Goal: Find specific page/section: Find specific page/section

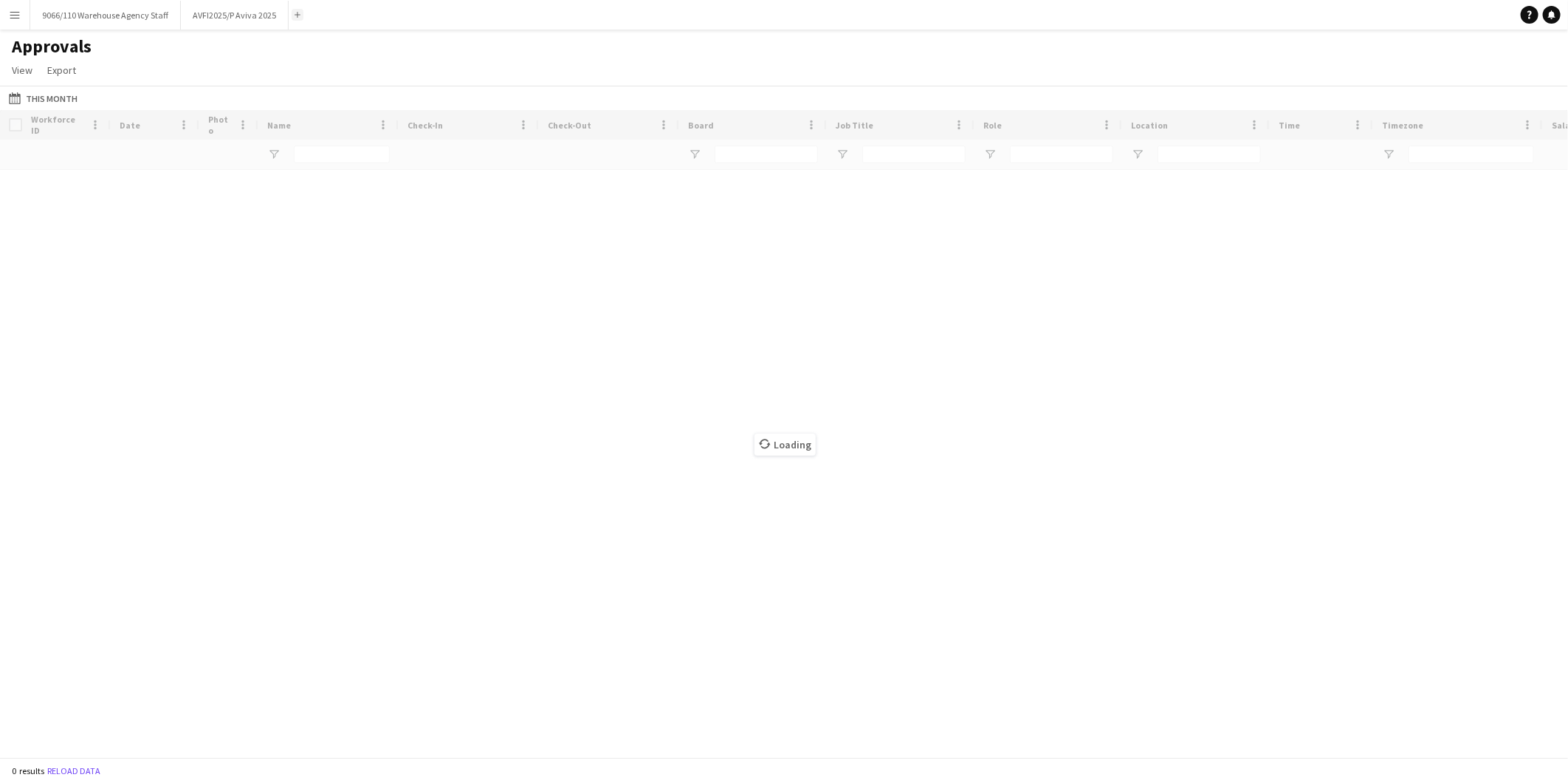
click at [291, 10] on button "Add" at bounding box center [297, 15] width 12 height 12
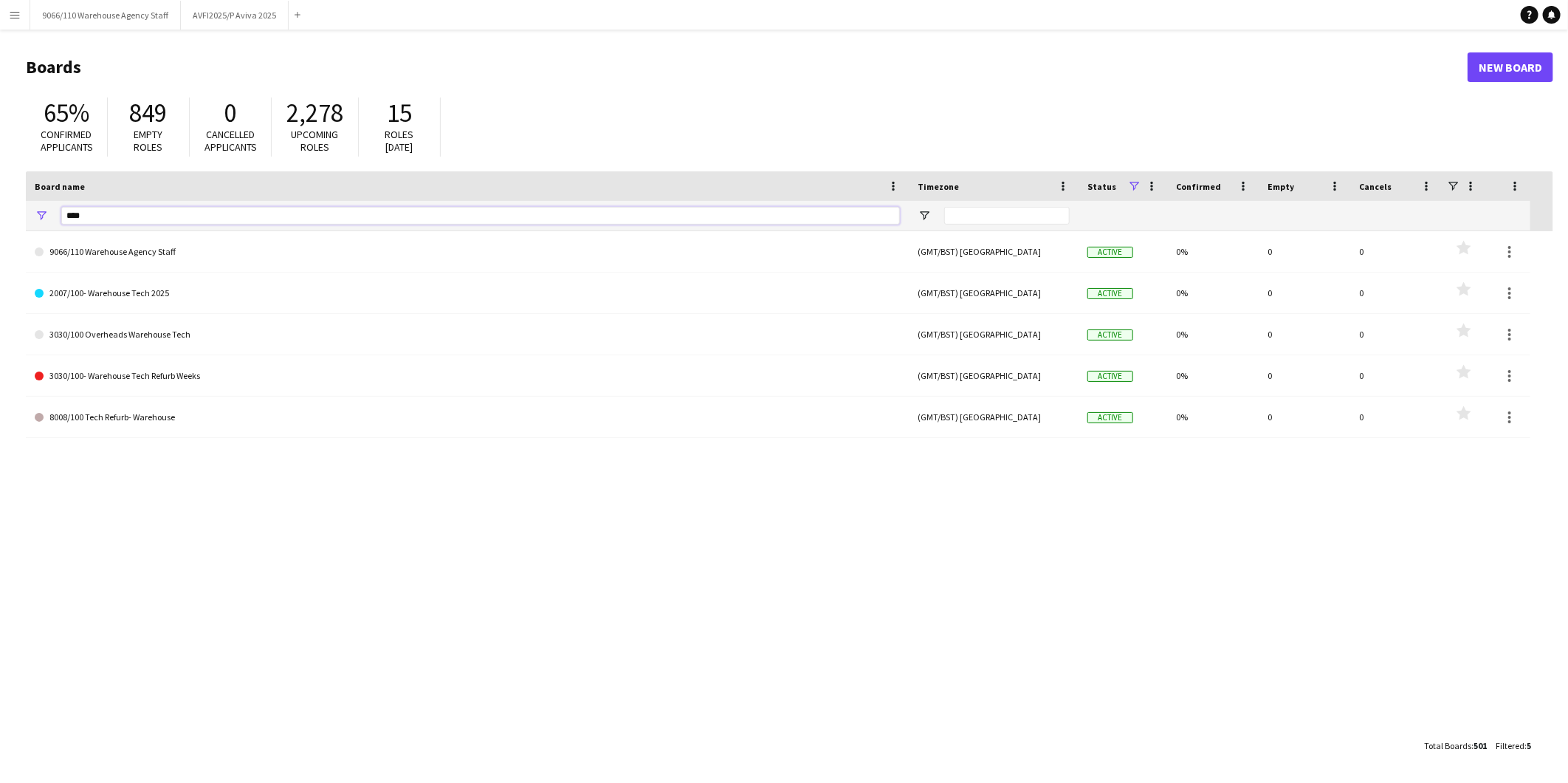
drag, startPoint x: 82, startPoint y: 214, endPoint x: 15, endPoint y: 211, distance: 67.1
click at [15, 211] on main "Boards New Board 65% Confirmed applicants 849 Empty roles 0 Cancelled applicant…" at bounding box center [784, 406] width 1568 height 752
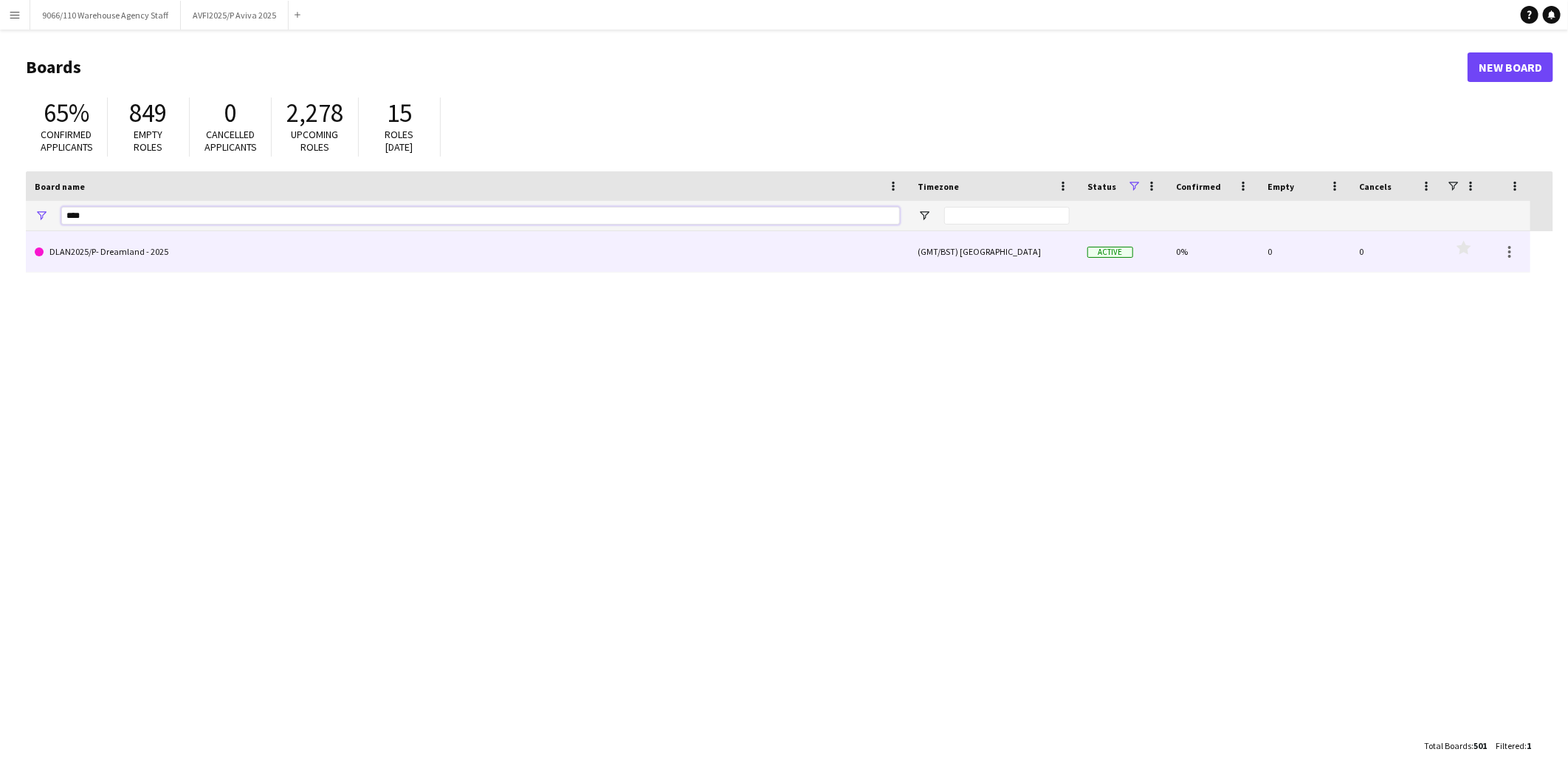
type input "****"
click at [173, 252] on link "DLAN2025/P- Dreamland - 2025" at bounding box center [467, 251] width 865 height 41
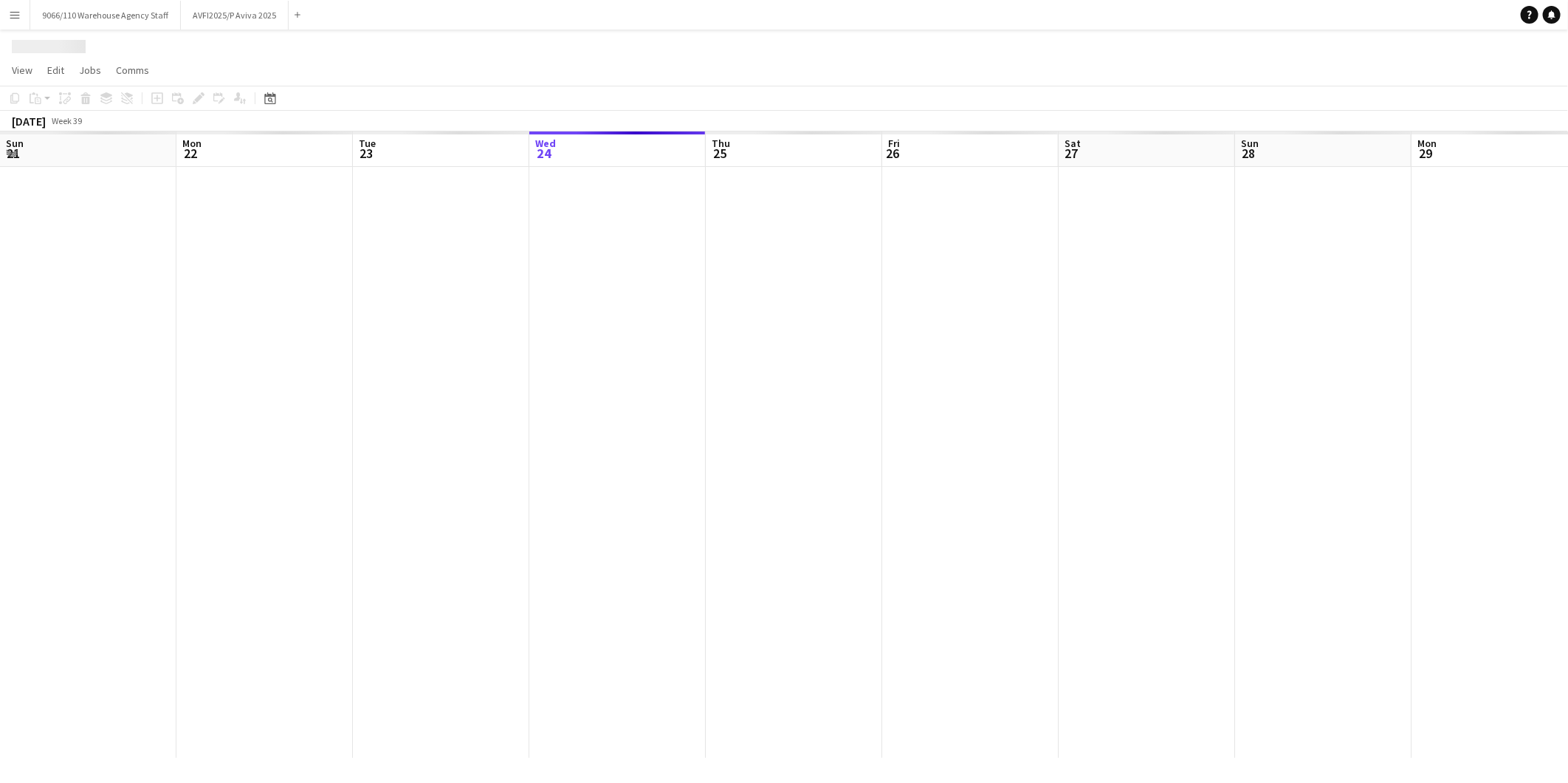
scroll to position [0, 352]
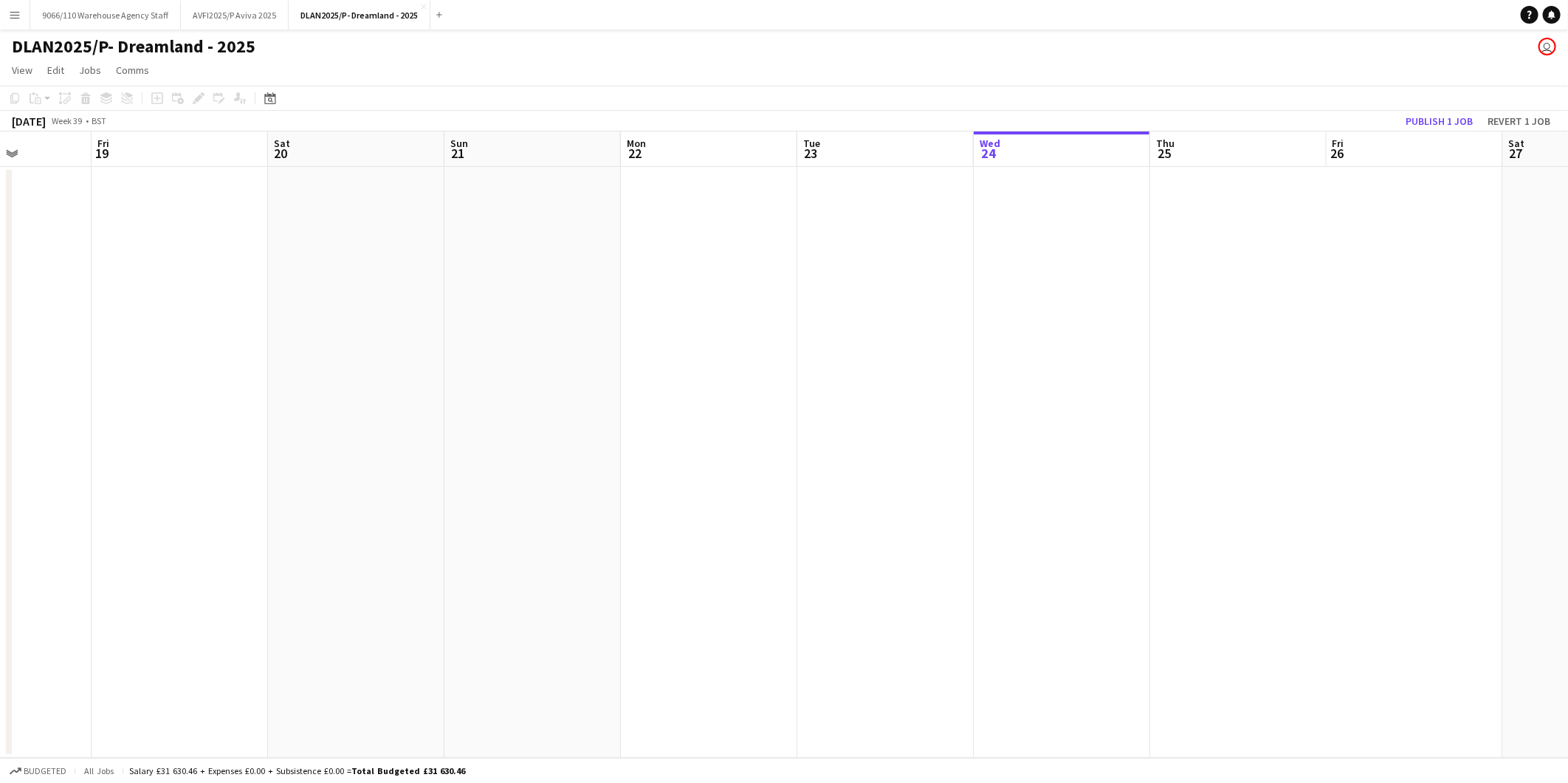
drag, startPoint x: 291, startPoint y: 492, endPoint x: 1198, endPoint y: 488, distance: 907.0
click at [1264, 475] on app-calendar-viewport "Tue 16 3/3 2 Jobs Wed 17 1/1 1 Job Thu 18 Fri 19 Sat 20 Sun 21 Mon 22 Tue 23 We…" at bounding box center [784, 445] width 1568 height 626
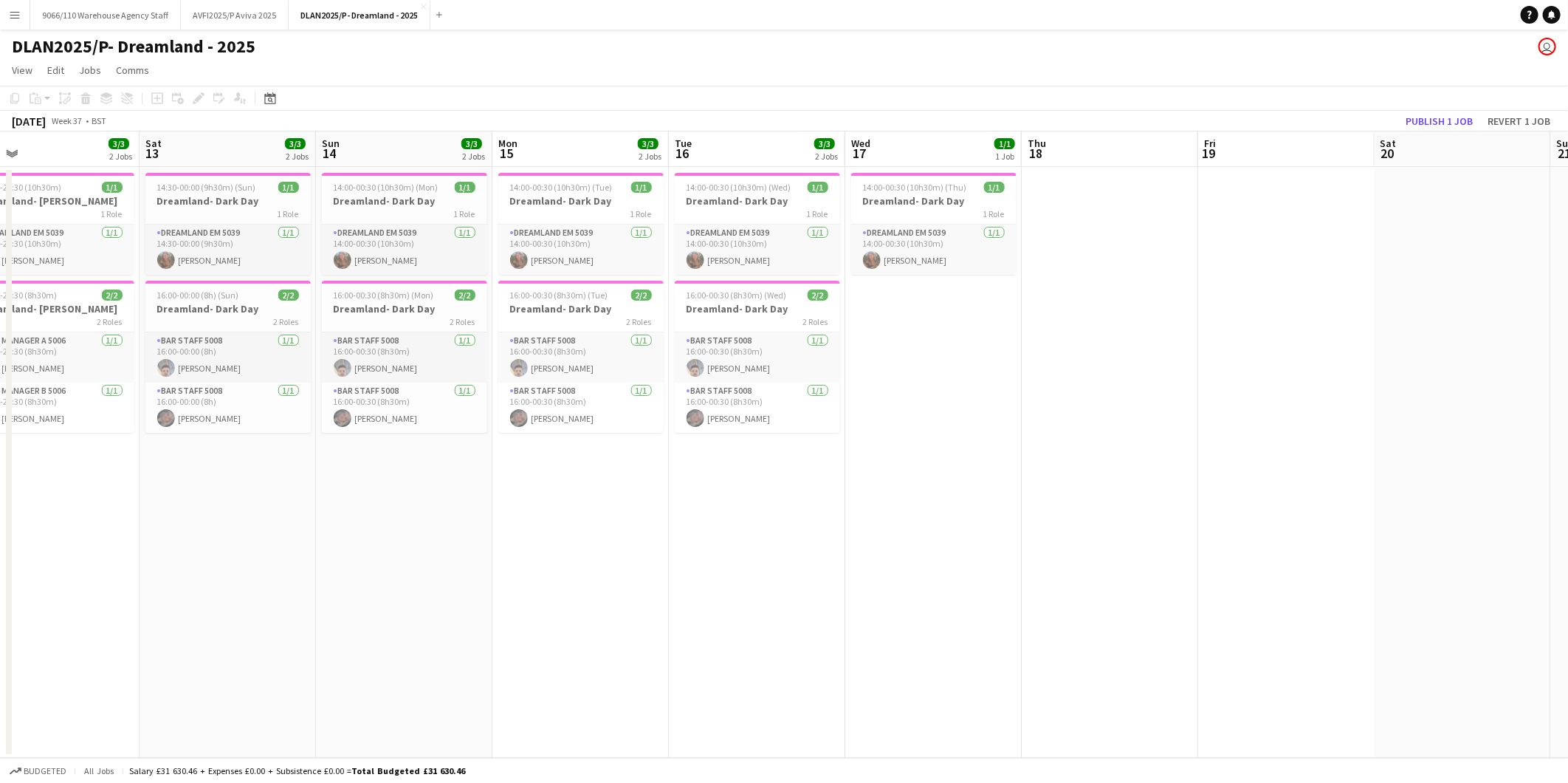
drag, startPoint x: 224, startPoint y: 500, endPoint x: 1338, endPoint y: 505, distance: 1114.0
click at [1155, 503] on app-calendar-viewport "Wed 10 1/1 1 Job Thu 11 2/2 1 Job Fri 12 3/3 2 Jobs Sat 13 3/3 2 Jobs Sun 14 3/…" at bounding box center [784, 445] width 1568 height 626
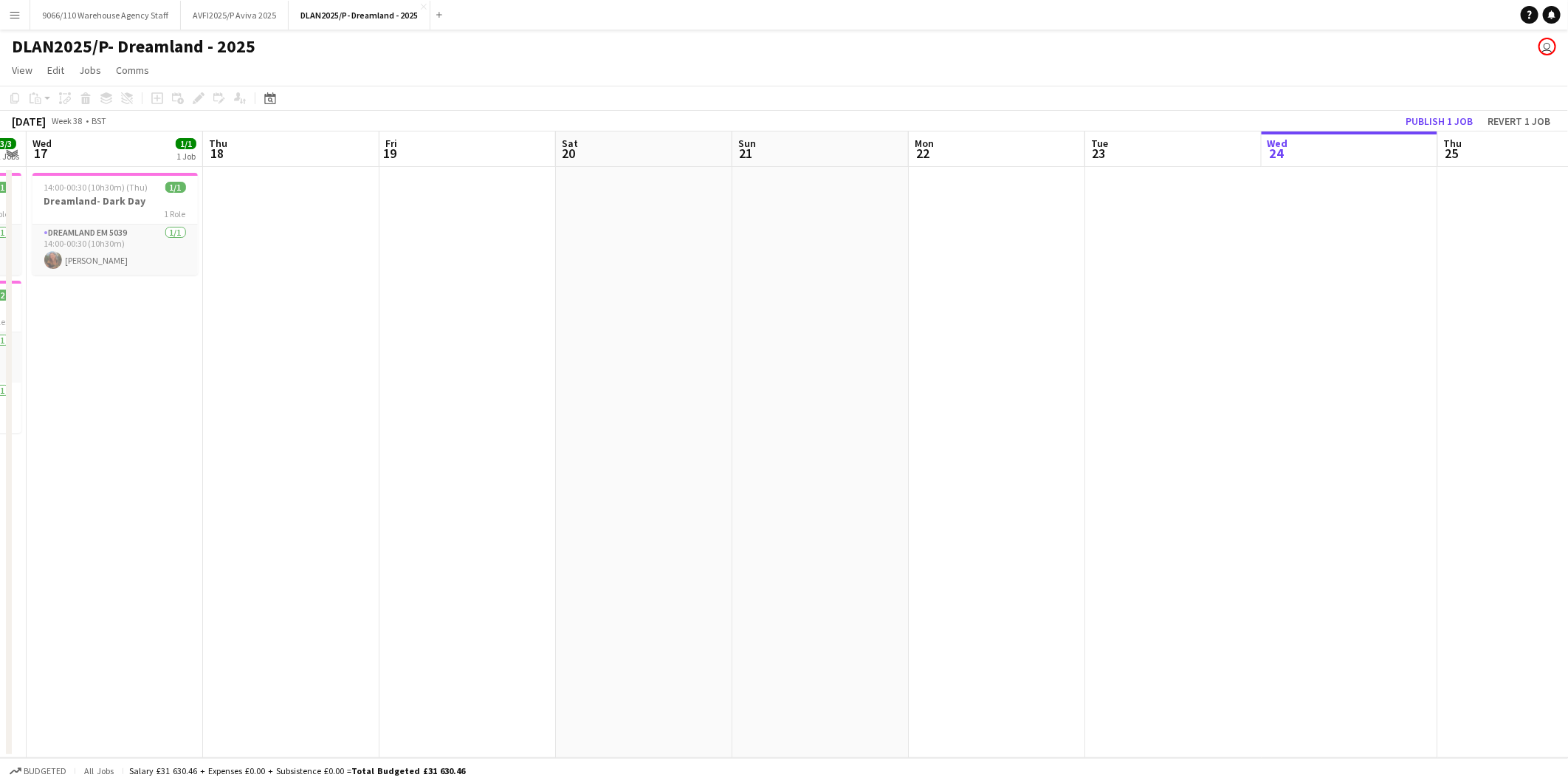
drag, startPoint x: 1378, startPoint y: 511, endPoint x: 1276, endPoint y: 555, distance: 111.1
click at [513, 581] on app-calendar-viewport "Sun 14 3/3 2 Jobs Mon 15 3/3 2 Jobs Tue 16 3/3 2 Jobs Wed 17 1/1 1 Job Thu 18 F…" at bounding box center [784, 445] width 1568 height 626
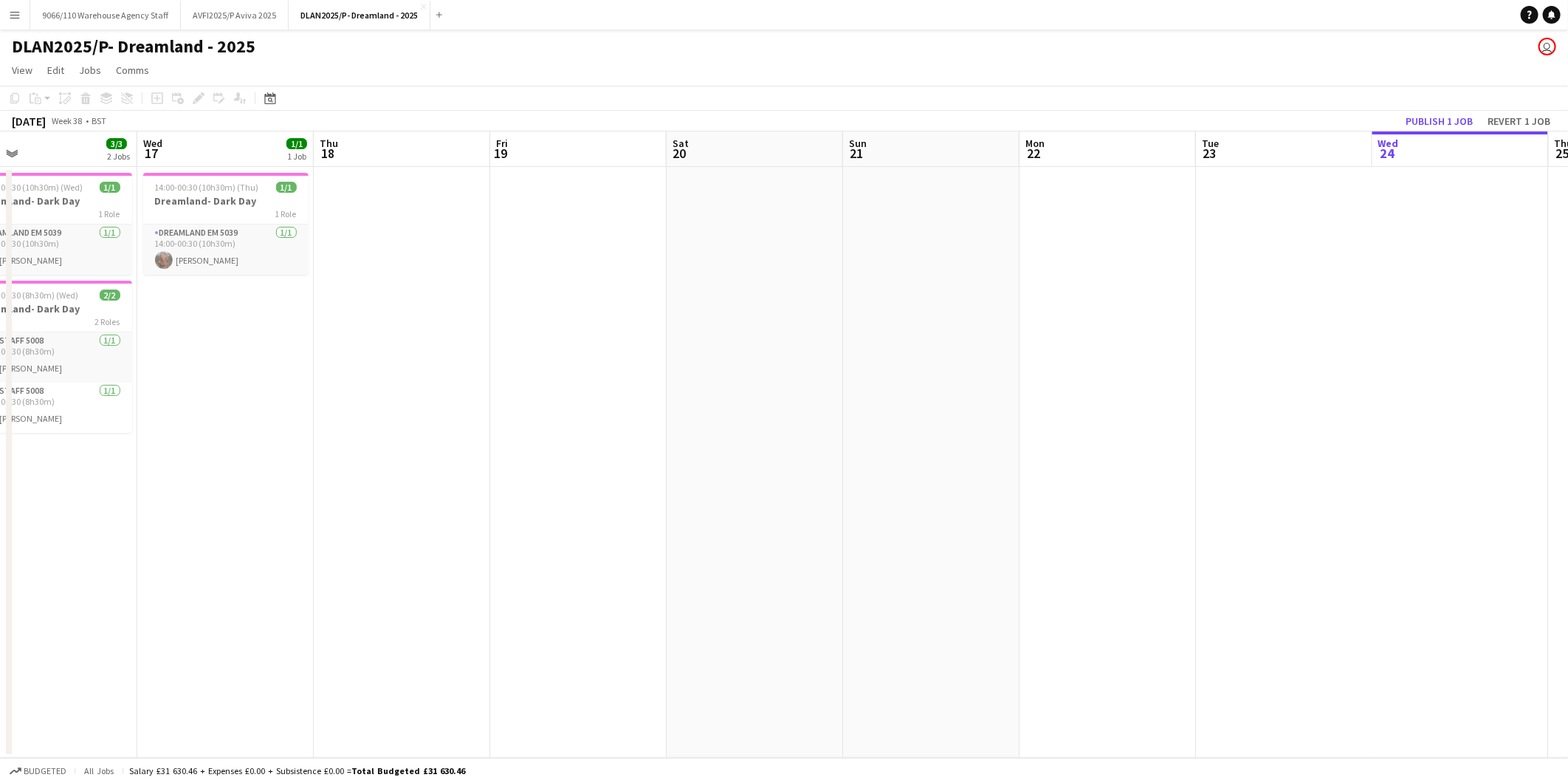
drag, startPoint x: 1178, startPoint y: 571, endPoint x: 408, endPoint y: 651, distance: 774.1
click at [10, 655] on div "Sun 14 3/3 2 Jobs Mon 15 3/3 2 Jobs Tue 16 3/3 2 Jobs Wed 17 1/1 1 Job Thu 18 F…" at bounding box center [784, 445] width 1568 height 626
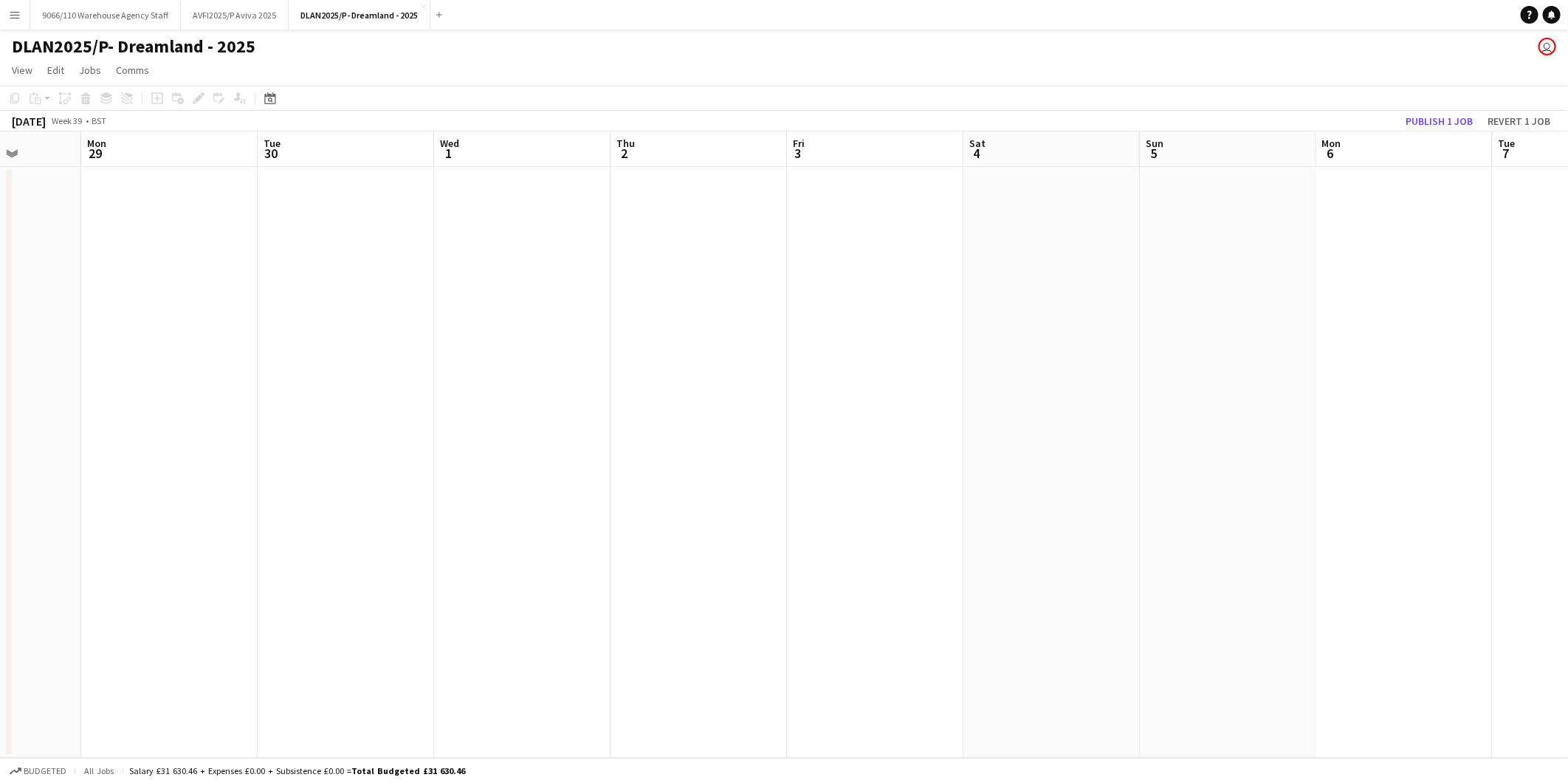
drag, startPoint x: 618, startPoint y: 667, endPoint x: -4, endPoint y: 725, distance: 624.7
click at [0, 725] on html "Menu Boards Boards Boards All jobs Status Workforce Workforce My Workforce Recr…" at bounding box center [784, 392] width 1568 height 783
drag, startPoint x: 1090, startPoint y: 622, endPoint x: -4, endPoint y: 729, distance: 1099.2
click at [0, 729] on html "Menu Boards Boards Boards All jobs Status Workforce Workforce My Workforce Recr…" at bounding box center [784, 392] width 1568 height 783
drag, startPoint x: 225, startPoint y: 671, endPoint x: 504, endPoint y: 617, distance: 284.2
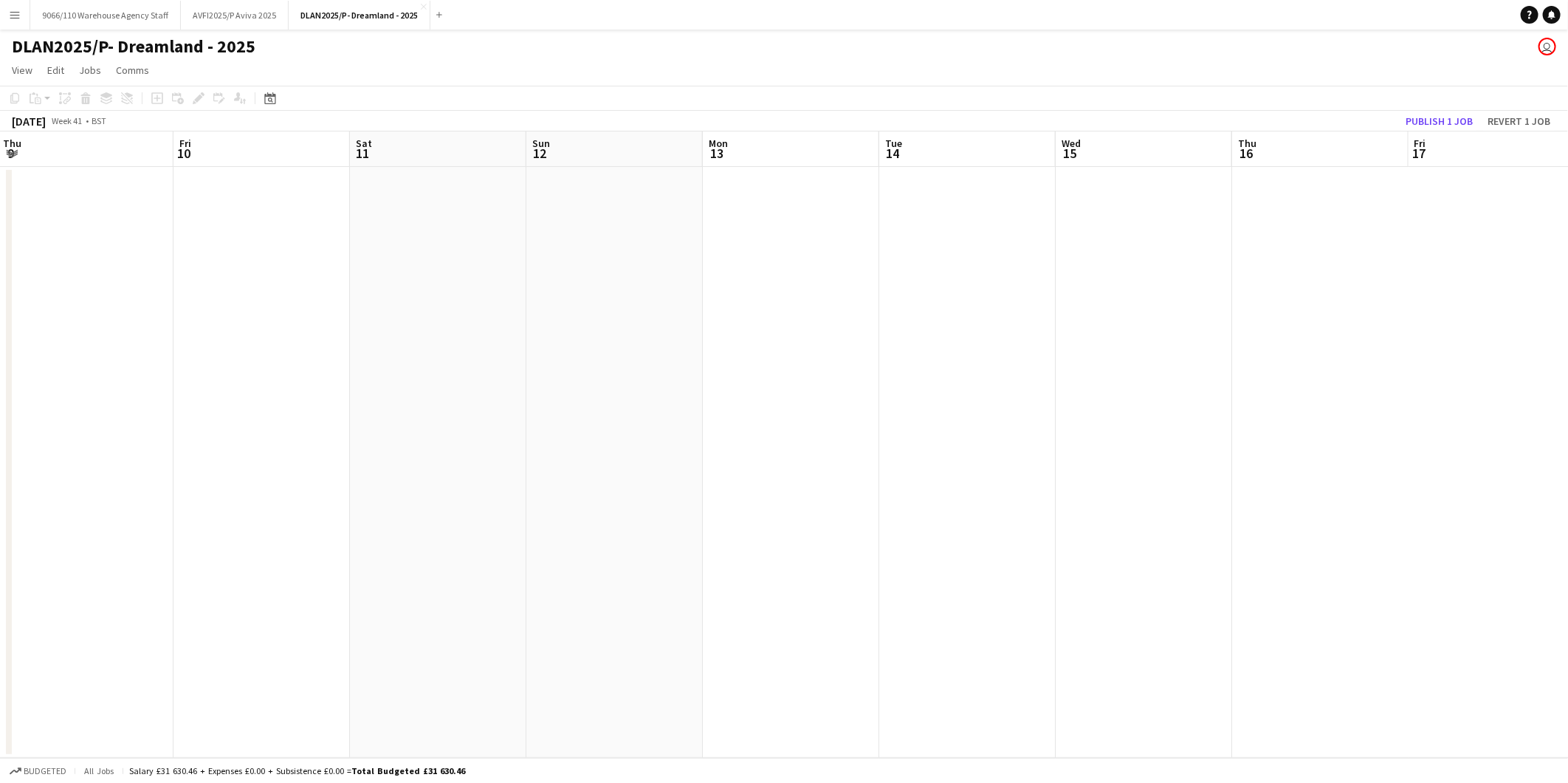
click at [0, 678] on html "Menu Boards Boards Boards All jobs Status Workforce Workforce My Workforce Recr…" at bounding box center [784, 392] width 1568 height 783
drag, startPoint x: 940, startPoint y: 584, endPoint x: 40, endPoint y: 647, distance: 902.2
click at [0, 655] on html "Menu Boards Boards Boards All jobs Status Workforce Workforce My Workforce Recr…" at bounding box center [784, 392] width 1568 height 783
drag, startPoint x: 952, startPoint y: 569, endPoint x: 994, endPoint y: 592, distance: 47.9
click at [1, 663] on app-calendar-viewport "Fri 17 Sat 18 Sun 19 Mon 20 Tue 21 Wed 22 Thu 23 Fri 24 Sat 25 Sun 26 Mon 27 Tu…" at bounding box center [784, 445] width 1568 height 626
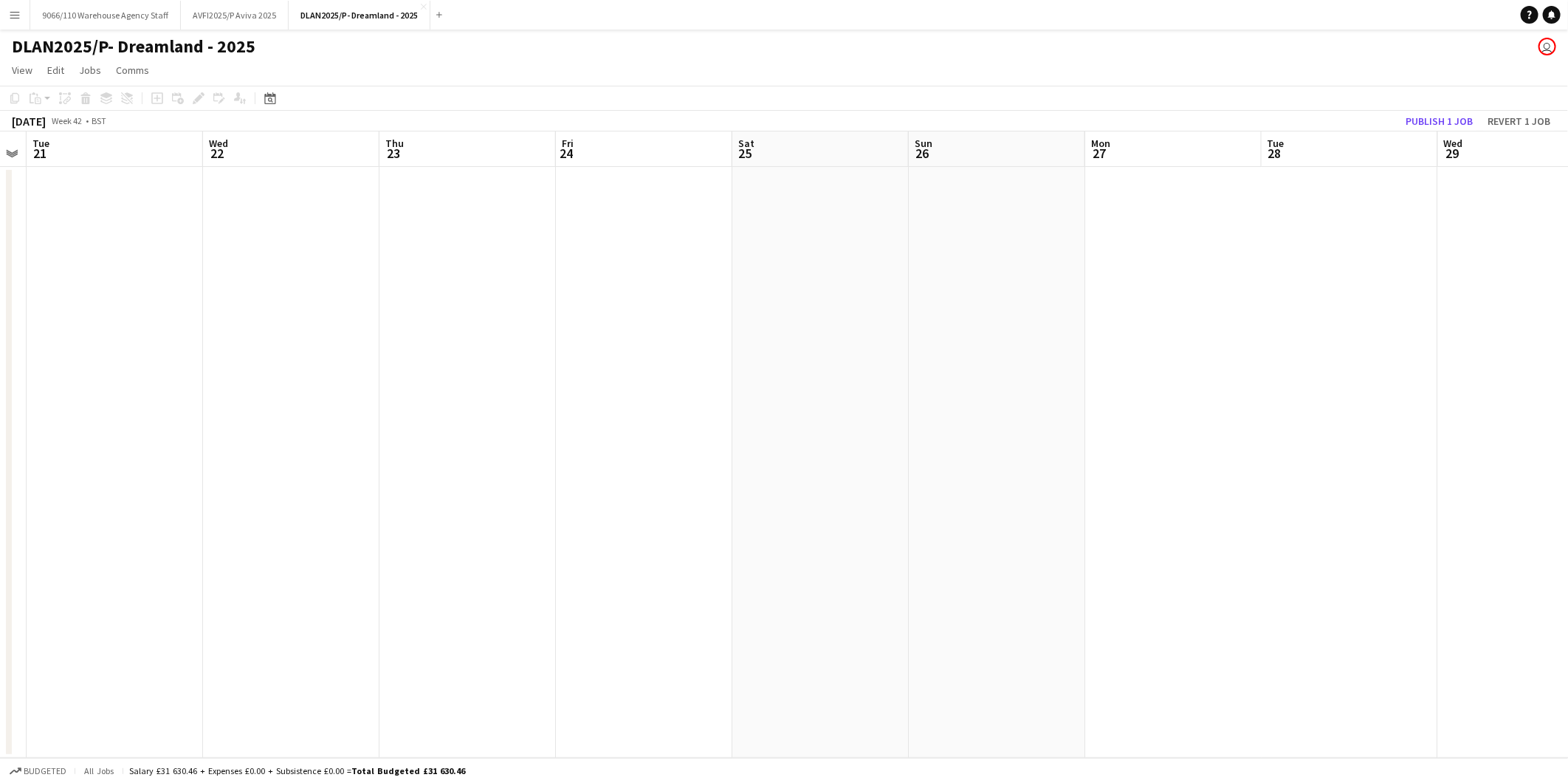
drag, startPoint x: 986, startPoint y: 592, endPoint x: 362, endPoint y: 636, distance: 625.5
click at [0, 672] on html "Menu Boards Boards Boards All jobs Status Workforce Workforce My Workforce Recr…" at bounding box center [784, 392] width 1568 height 783
drag, startPoint x: 592, startPoint y: 657, endPoint x: 151, endPoint y: 678, distance: 441.5
click at [151, 678] on app-calendar-viewport "Thu 23 Fri 24 Sat 25 Sun 26 Mon 27 Tue 28 Wed 29 Thu 30 Fri 31 Sat 1 Sun 2 Mon …" at bounding box center [784, 445] width 1568 height 626
drag, startPoint x: 881, startPoint y: 634, endPoint x: 0, endPoint y: 700, distance: 883.5
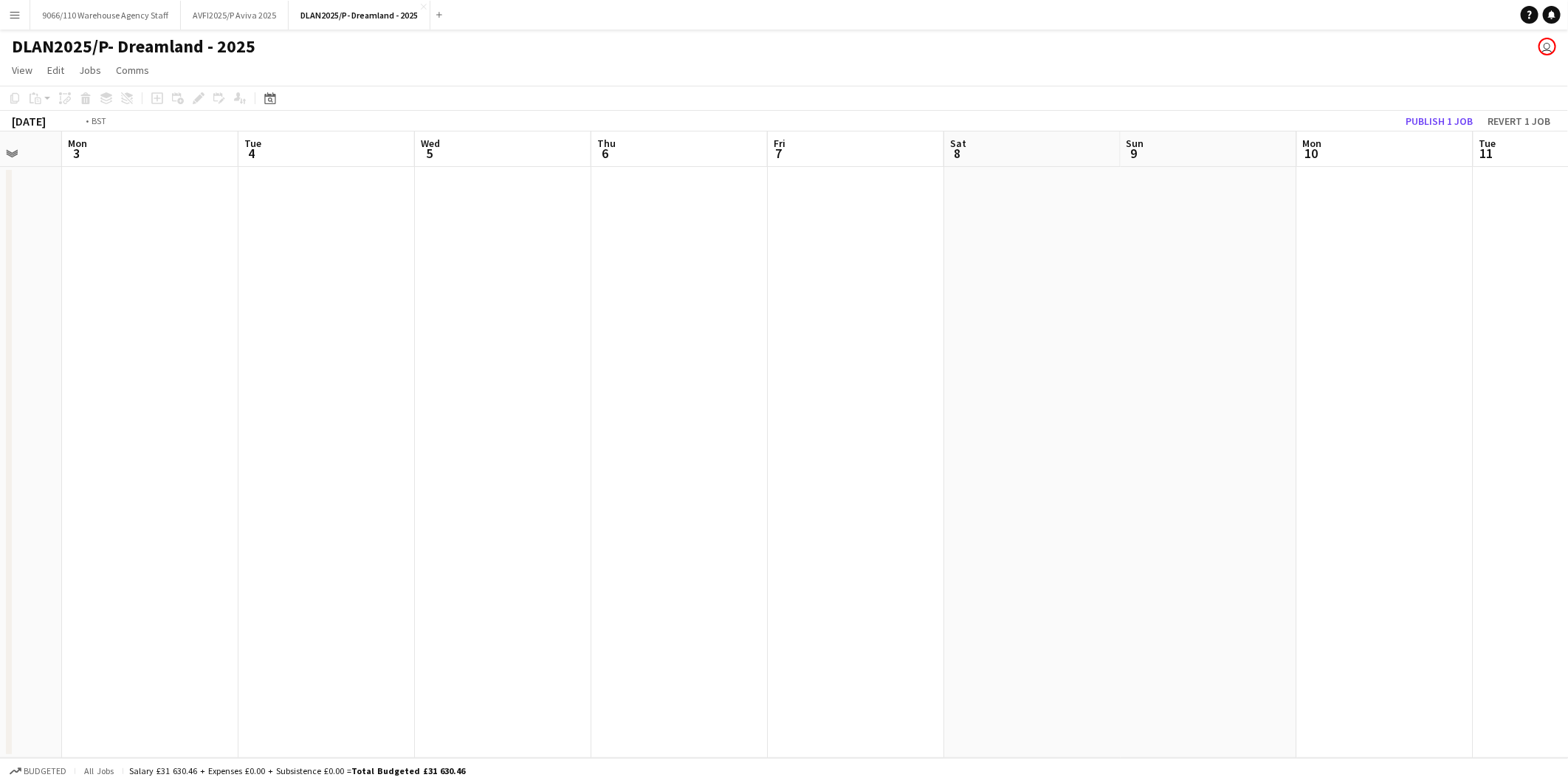
click at [0, 700] on html "Menu Boards Boards Boards All jobs Status Workforce Workforce My Workforce Recr…" at bounding box center [784, 392] width 1568 height 783
drag, startPoint x: 129, startPoint y: 636, endPoint x: 331, endPoint y: 668, distance: 204.5
click at [987, 610] on app-calendar-viewport "Fri 31 Sat 1 Sun 2 Mon 3 Tue 4 Wed 5 Thu 6 Fri 7 Sat 8 Sun 9 Mon 10 Tue 11 Wed …" at bounding box center [784, 445] width 1568 height 626
drag, startPoint x: 1204, startPoint y: 587, endPoint x: 1244, endPoint y: 589, distance: 40.0
click at [1248, 587] on app-calendar-viewport "Fri 31 Sat 1 Sun 2 Mon 3 Tue 4 Wed 5 Thu 6 Fri 7 Sat 8 Sun 9 Mon 10 Tue 11 Wed …" at bounding box center [784, 445] width 1568 height 626
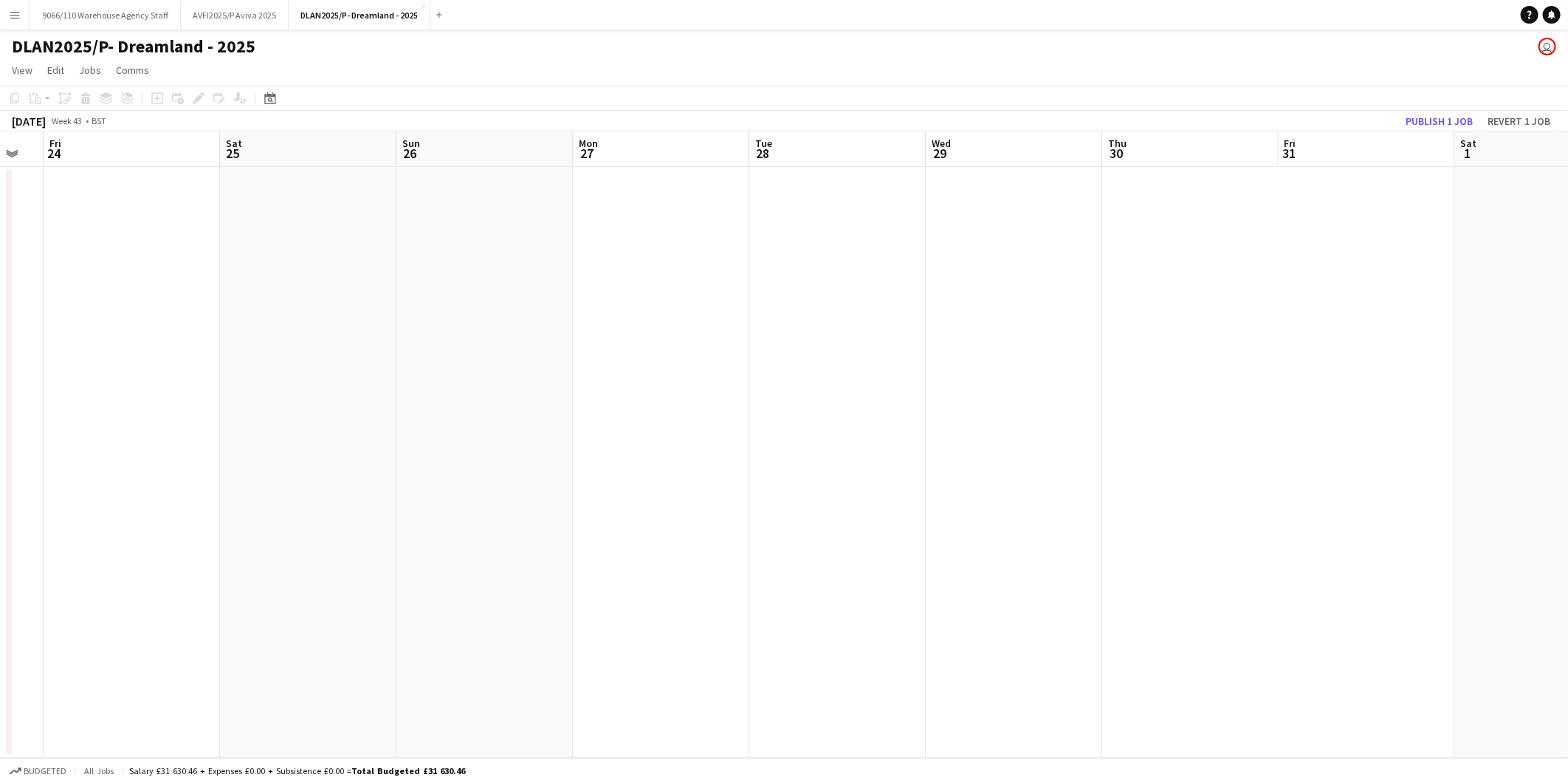
drag, startPoint x: 1125, startPoint y: 604, endPoint x: 1190, endPoint y: 637, distance: 72.9
click at [1428, 593] on app-calendar-viewport "Tue 21 Wed 22 Thu 23 Fri 24 Sat 25 Sun 26 Mon 27 Tue 28 Wed 29 Thu 30 Fri 31 Sa…" at bounding box center [784, 445] width 1568 height 626
drag, startPoint x: 600, startPoint y: 673, endPoint x: 1675, endPoint y: 564, distance: 1080.5
click at [1568, 564] on html "Menu Boards Boards Boards All jobs Status Workforce Workforce My Workforce Recr…" at bounding box center [784, 392] width 1568 height 783
drag, startPoint x: 318, startPoint y: 623, endPoint x: 1198, endPoint y: 528, distance: 885.1
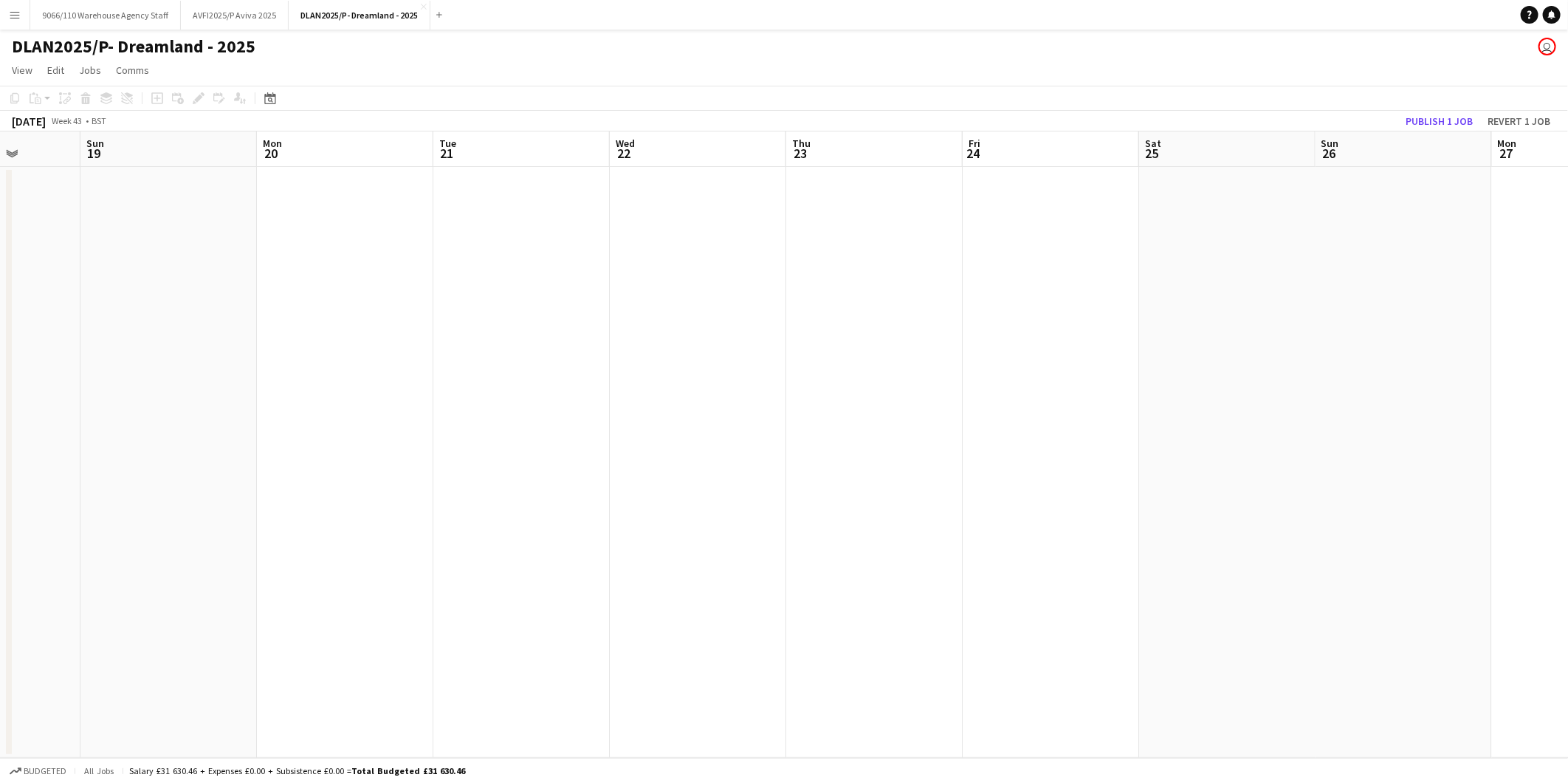
click at [1198, 528] on app-calendar-viewport "Thu 16 Fri 17 Sat 18 Sun 19 Mon 20 Tue 21 Wed 22 Thu 23 Fri 24 Sat 25 Sun 26 Mo…" at bounding box center [784, 445] width 1568 height 626
drag, startPoint x: 623, startPoint y: 547, endPoint x: 1182, endPoint y: 509, distance: 560.3
click at [1182, 509] on app-calendar-viewport "Fri 10 Sat 11 Sun 12 Mon 13 Tue 14 Wed 15 Thu 16 Fri 17 Sat 18 Sun 19 Mon 20 Tu…" at bounding box center [784, 445] width 1568 height 626
click at [1177, 558] on app-calendar-viewport "Mon 6 Tue 7 Wed 8 Thu 9 Fri 10 Sat 11 Sun 12 Mon 13 Tue 14 Wed 15 Thu 16 Fri 17…" at bounding box center [784, 445] width 1568 height 626
drag, startPoint x: 1229, startPoint y: 541, endPoint x: 144, endPoint y: 622, distance: 1088.0
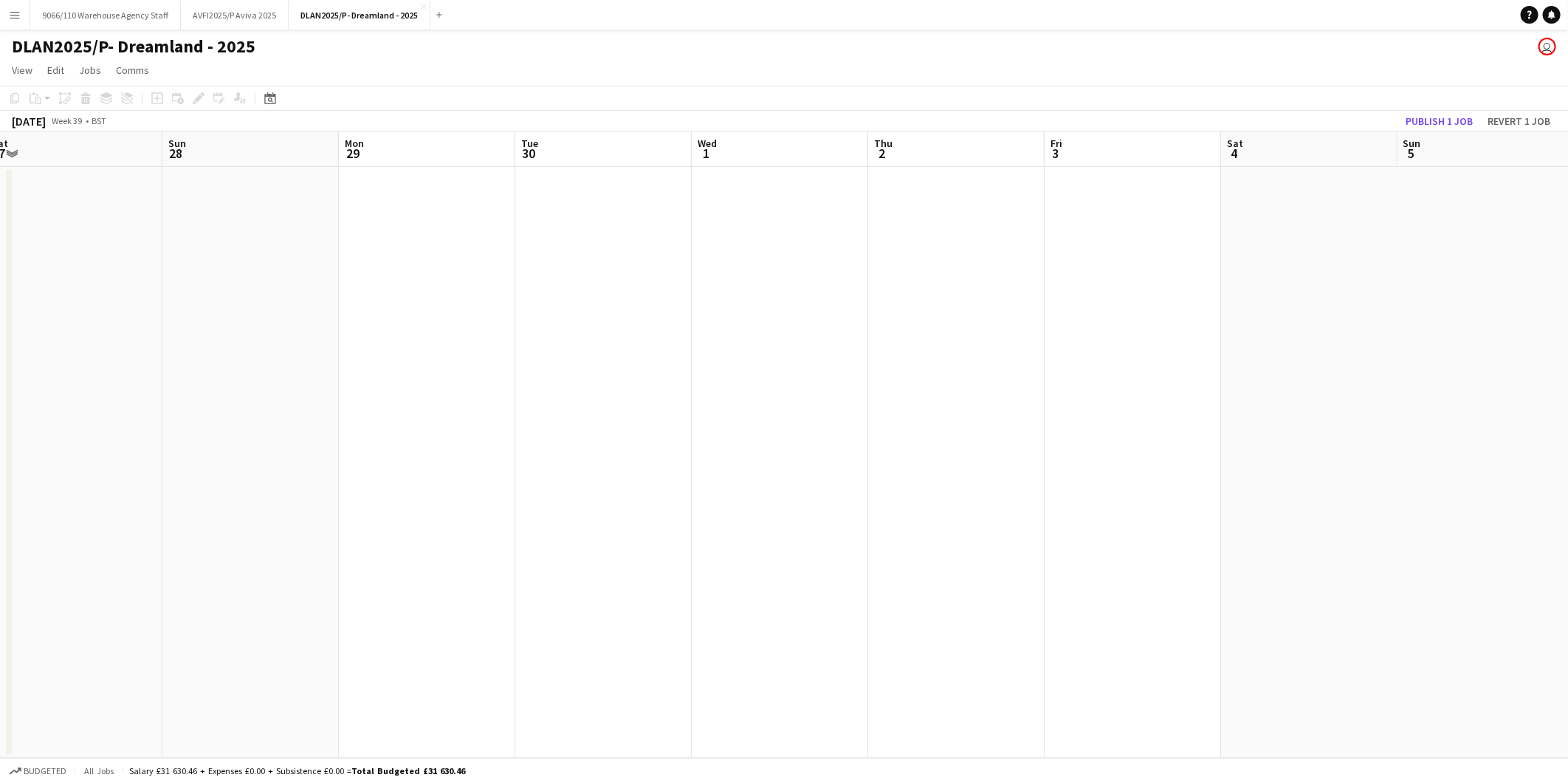
click at [1272, 541] on app-calendar-viewport "Thu 25 Fri 26 Sat 27 Sun 28 Mon 29 Tue 30 Wed 1 Thu 2 Fri 3 Sat 4 Sun 5 Mon 6 T…" at bounding box center [784, 445] width 1568 height 626
drag, startPoint x: 120, startPoint y: 614, endPoint x: 1095, endPoint y: 527, distance: 978.9
click at [1109, 525] on app-calendar-viewport "Wed 24 Thu 25 Fri 26 Sat 27 Sun 28 Mon 29 Tue 30 Wed 1 Thu 2 Fri 3 Sat 4 Sun 5 …" at bounding box center [784, 445] width 1568 height 626
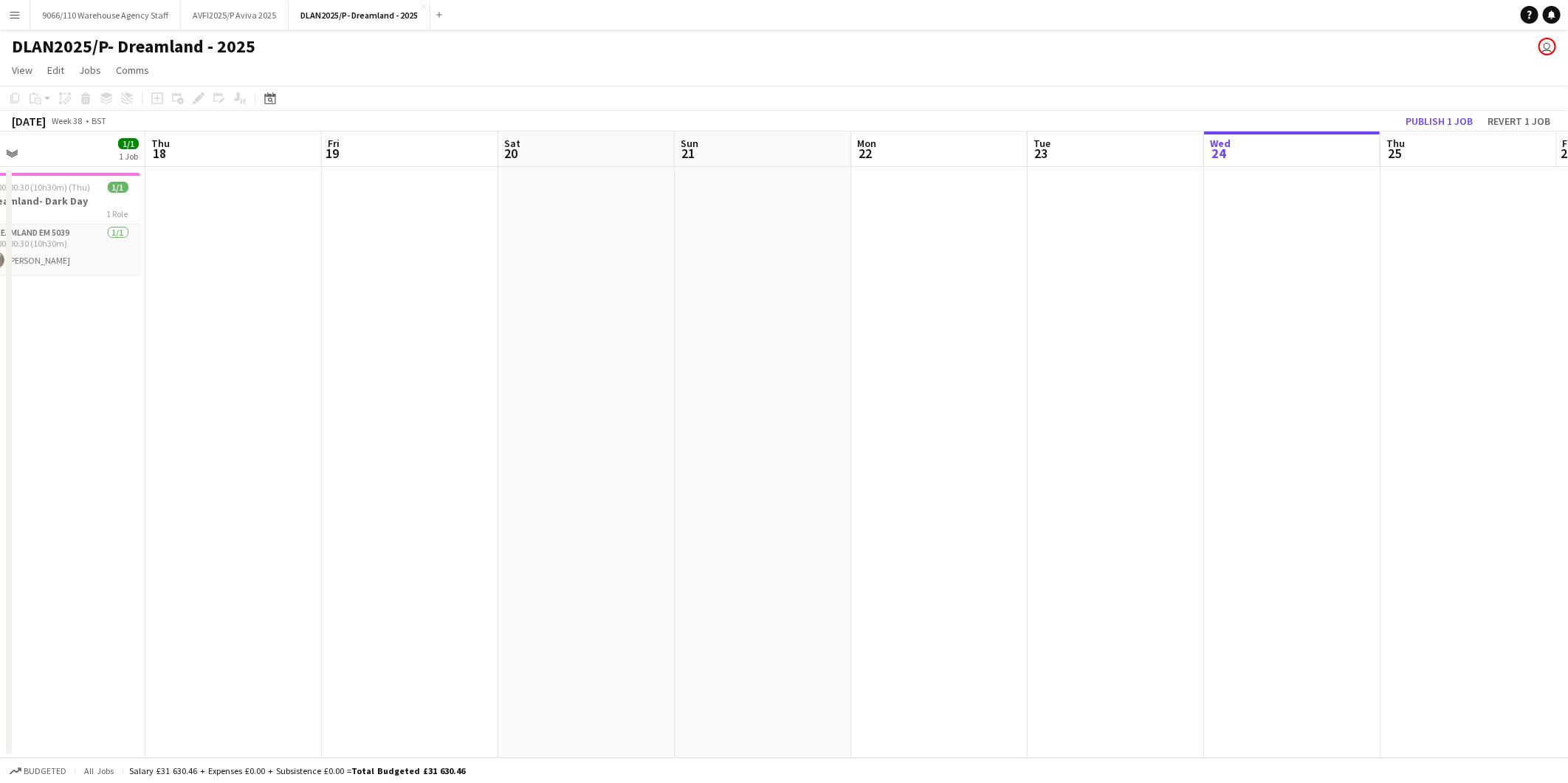
drag, startPoint x: 322, startPoint y: 592, endPoint x: 1196, endPoint y: 527, distance: 876.4
click at [1196, 527] on app-calendar-viewport "Tue 16 3/3 2 Jobs Wed 17 1/1 1 Job Thu 18 Fri 19 Sat 20 Sun 21 Mon 22 Tue 23 We…" at bounding box center [784, 445] width 1568 height 626
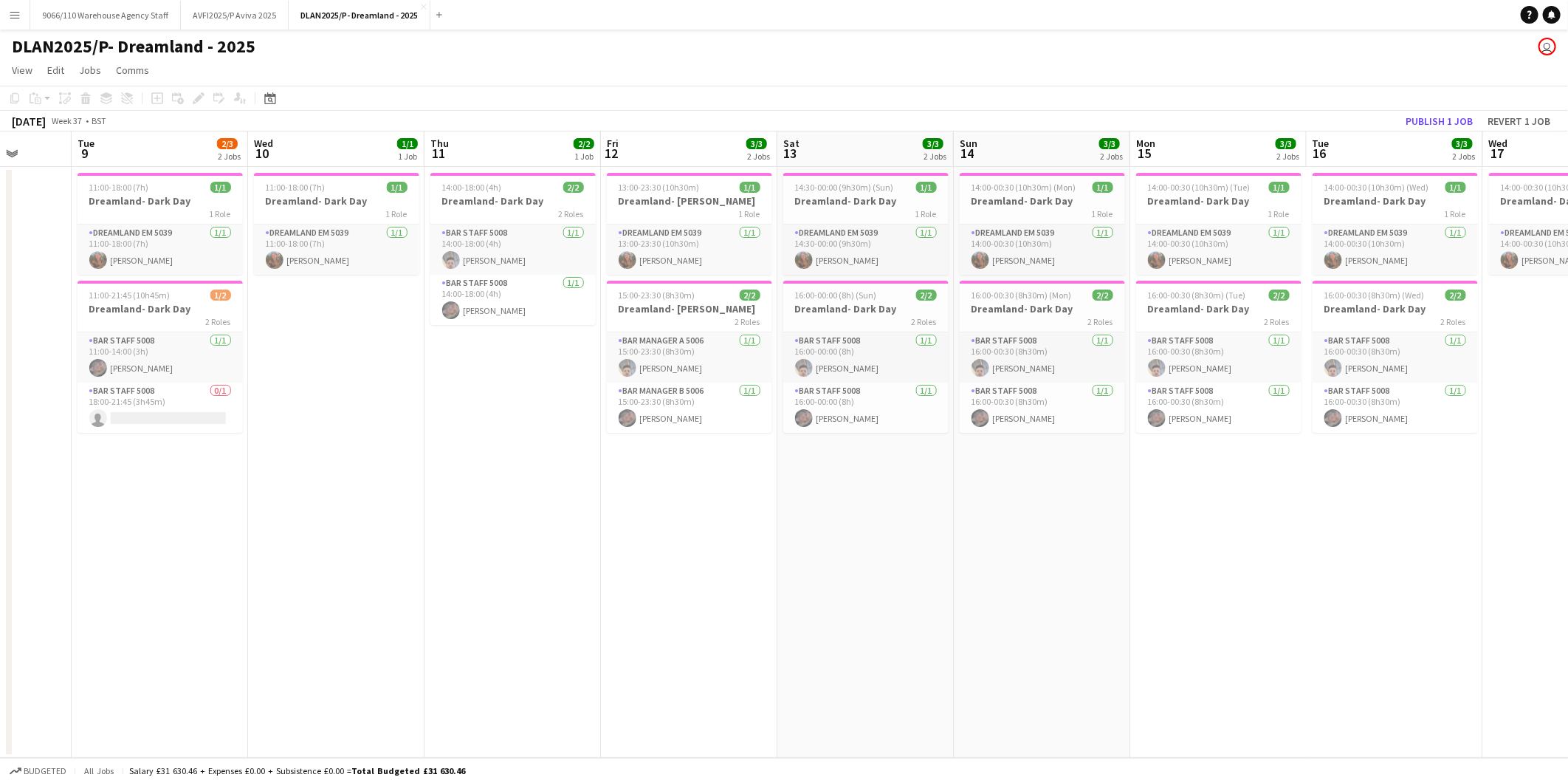
scroll to position [0, 456]
drag, startPoint x: 304, startPoint y: 595, endPoint x: 1207, endPoint y: 523, distance: 905.9
click at [1207, 523] on app-calendar-viewport "Sat 6 Sun 7 Mon 8 Tue 9 2/3 2 Jobs Wed 10 1/1 1 Job Thu 11 2/2 1 Job Fri 12 3/3…" at bounding box center [784, 445] width 1568 height 626
click at [737, 630] on app-date-cell "13:00-23:30 (10h30m) 1/1 Dreamland- [GEOGRAPHIC_DATA] 1 Role Dreamland EM 5039 …" at bounding box center [691, 463] width 177 height 591
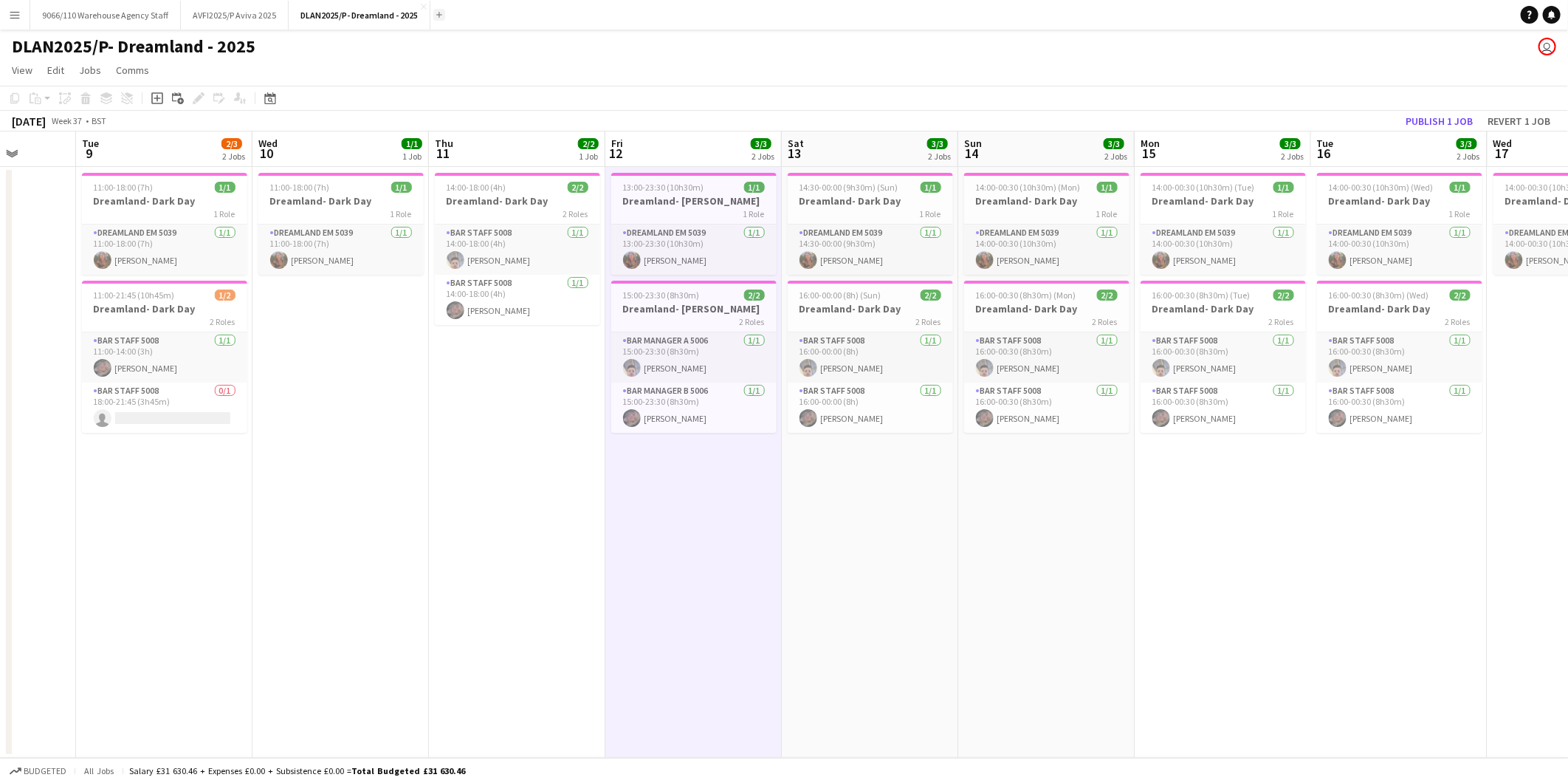
click at [437, 15] on button "Add" at bounding box center [439, 15] width 12 height 12
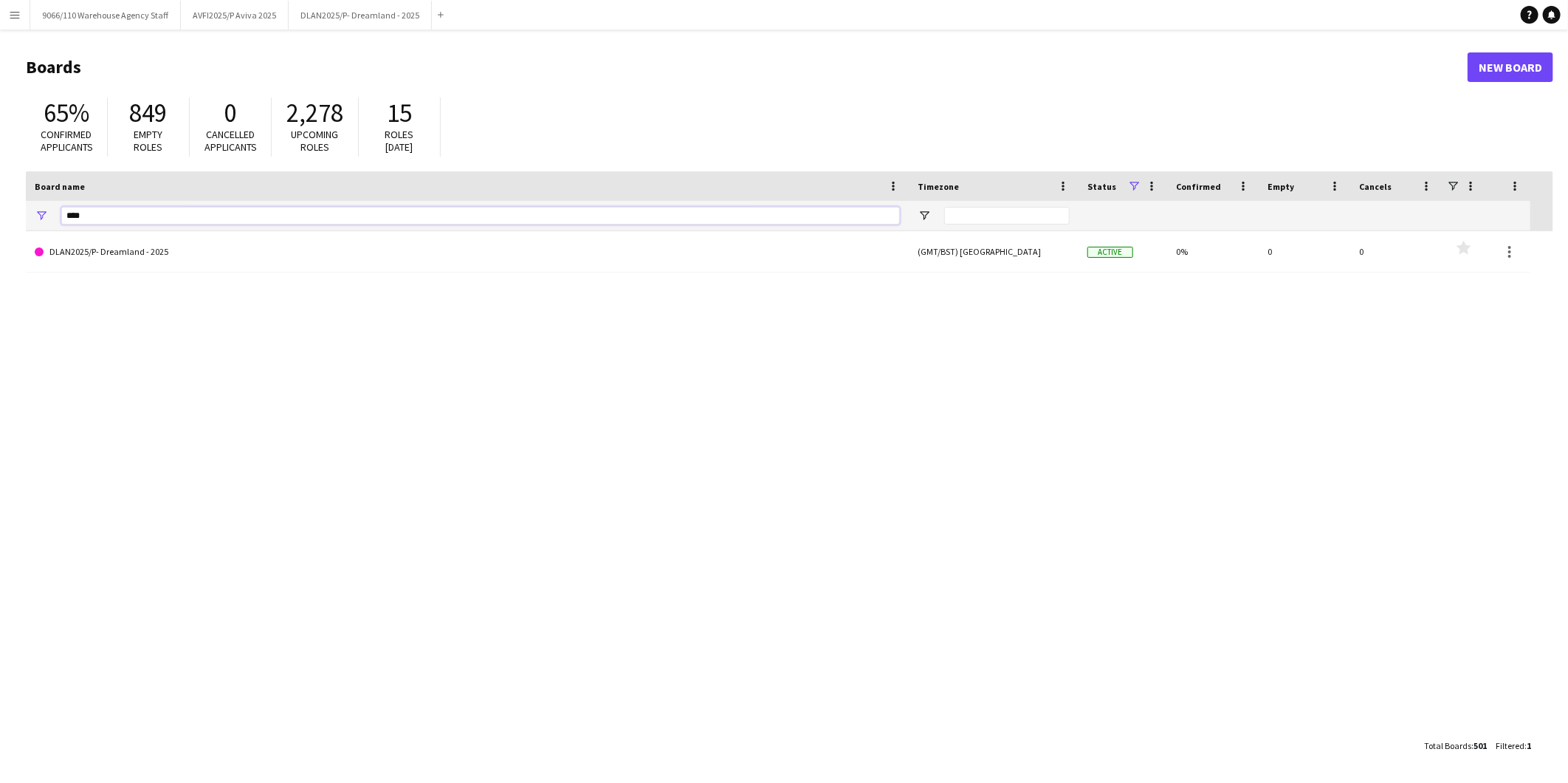
drag, startPoint x: 109, startPoint y: 209, endPoint x: 31, endPoint y: 194, distance: 79.4
click at [26, 204] on div "****" at bounding box center [467, 216] width 883 height 30
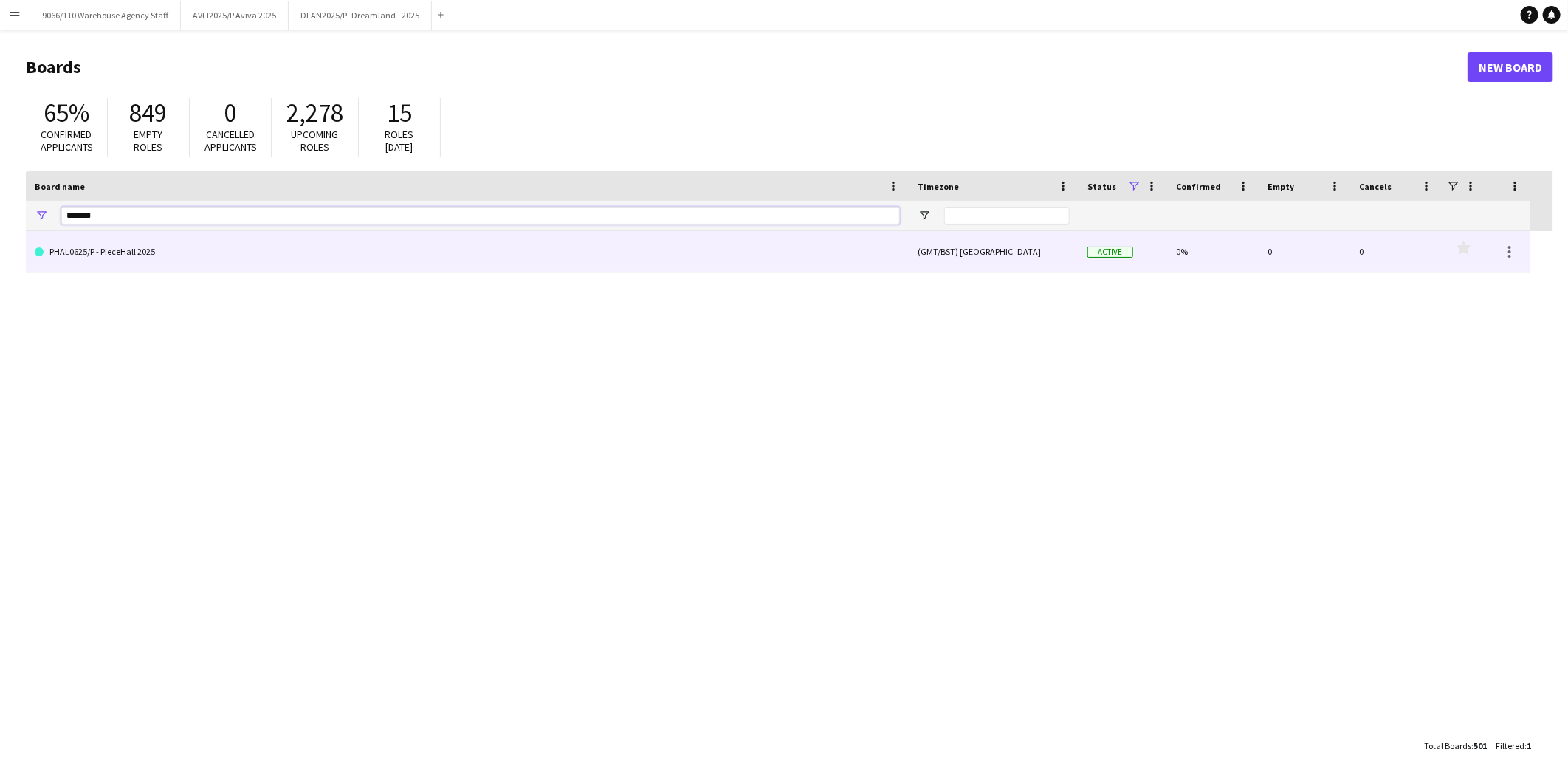
type input "*******"
click at [149, 248] on link "PHAL0625/P - PieceHall 2025" at bounding box center [467, 251] width 865 height 41
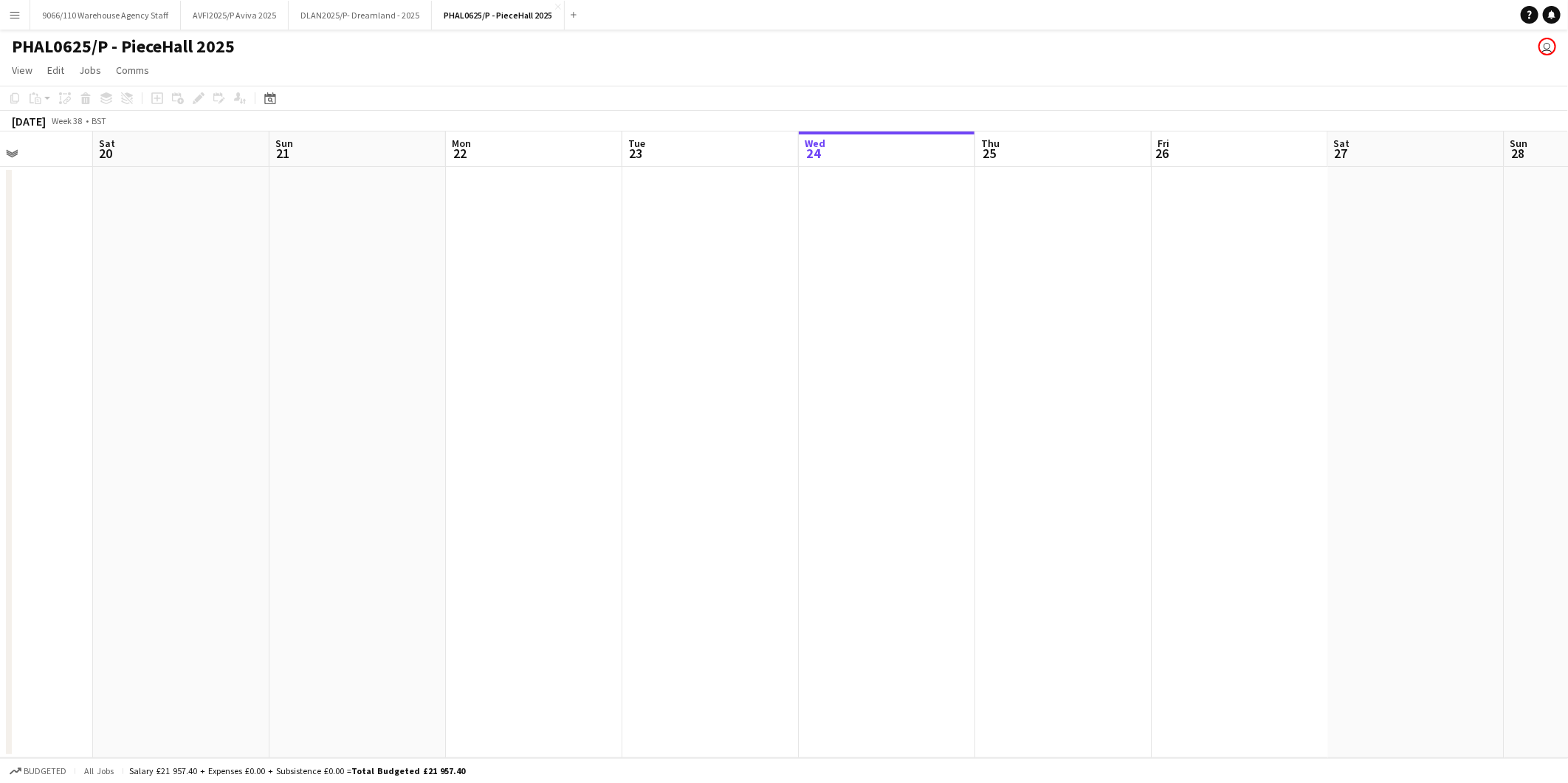
drag, startPoint x: 195, startPoint y: 406, endPoint x: 959, endPoint y: 412, distance: 764.0
click at [959, 412] on app-calendar-viewport "Wed 17 Thu 18 Fri 19 Sat 20 Sun 21 Mon 22 Tue 23 Wed 24 Thu 25 Fri 26 Sat 27 Su…" at bounding box center [784, 445] width 1568 height 626
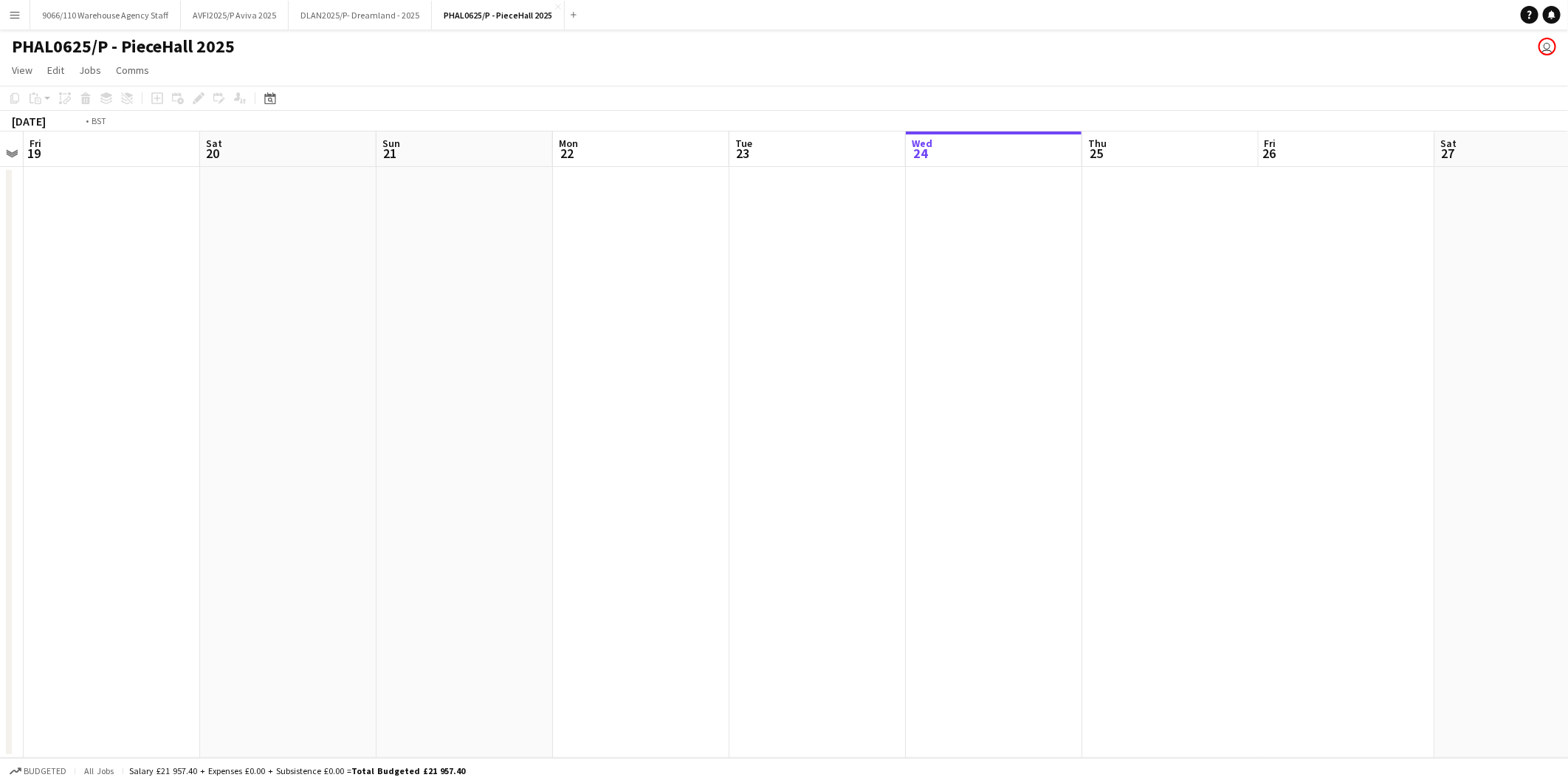
drag, startPoint x: 175, startPoint y: 493, endPoint x: 311, endPoint y: 569, distance: 155.8
click at [847, 497] on app-calendar-viewport "Tue 16 Wed 17 Thu 18 Fri 19 Sat 20 Sun 21 Mon 22 Tue 23 Wed 24 Thu 25 Fri 26 Sa…" at bounding box center [784, 445] width 1568 height 626
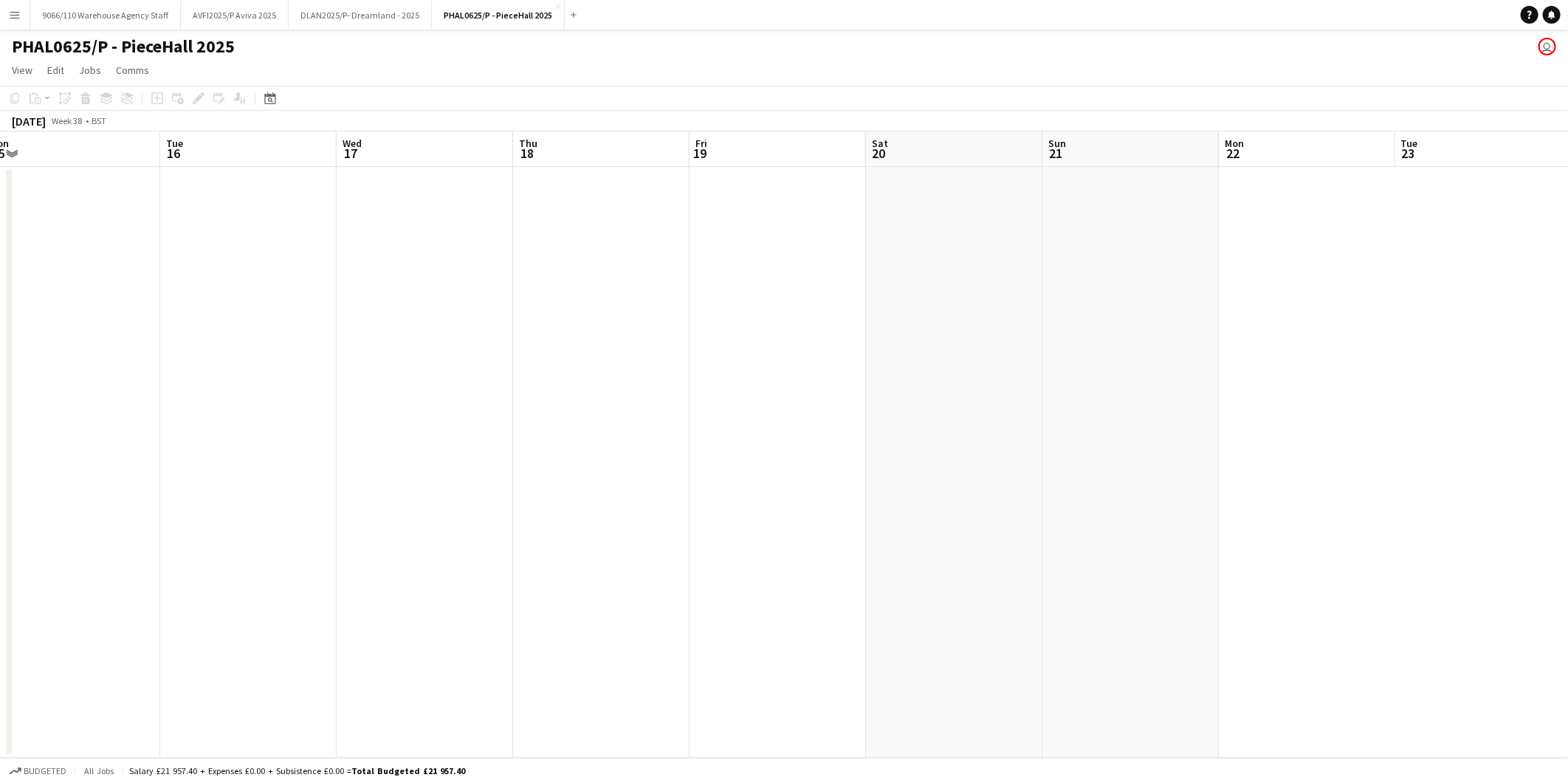
drag, startPoint x: 62, startPoint y: 596, endPoint x: 904, endPoint y: 543, distance: 843.7
click at [1102, 542] on app-calendar-viewport "Sat 13 Sun 14 Mon 15 Tue 16 Wed 17 Thu 18 Fri 19 Sat 20 Sun 21 Mon 22 Tue 23 We…" at bounding box center [784, 445] width 1568 height 626
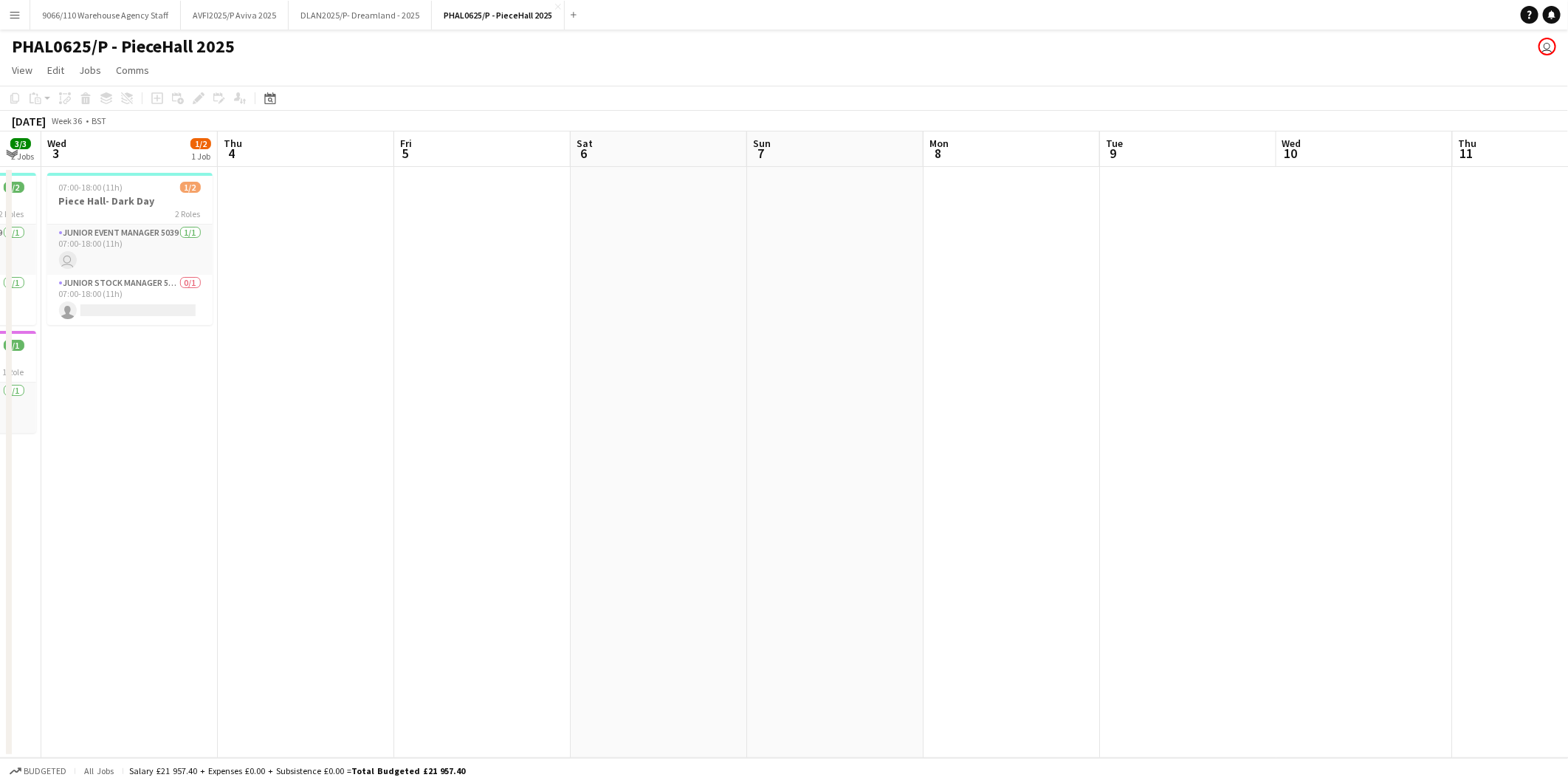
drag, startPoint x: 0, startPoint y: 581, endPoint x: 1069, endPoint y: 552, distance: 1069.4
click at [1069, 552] on app-calendar-viewport "Sun 31 Mon 1 Tue 2 3/3 2 Jobs Wed 3 1/2 1 Job Thu 4 Fri 5 Sat 6 Sun 7 Mon 8 Tue…" at bounding box center [784, 445] width 1568 height 626
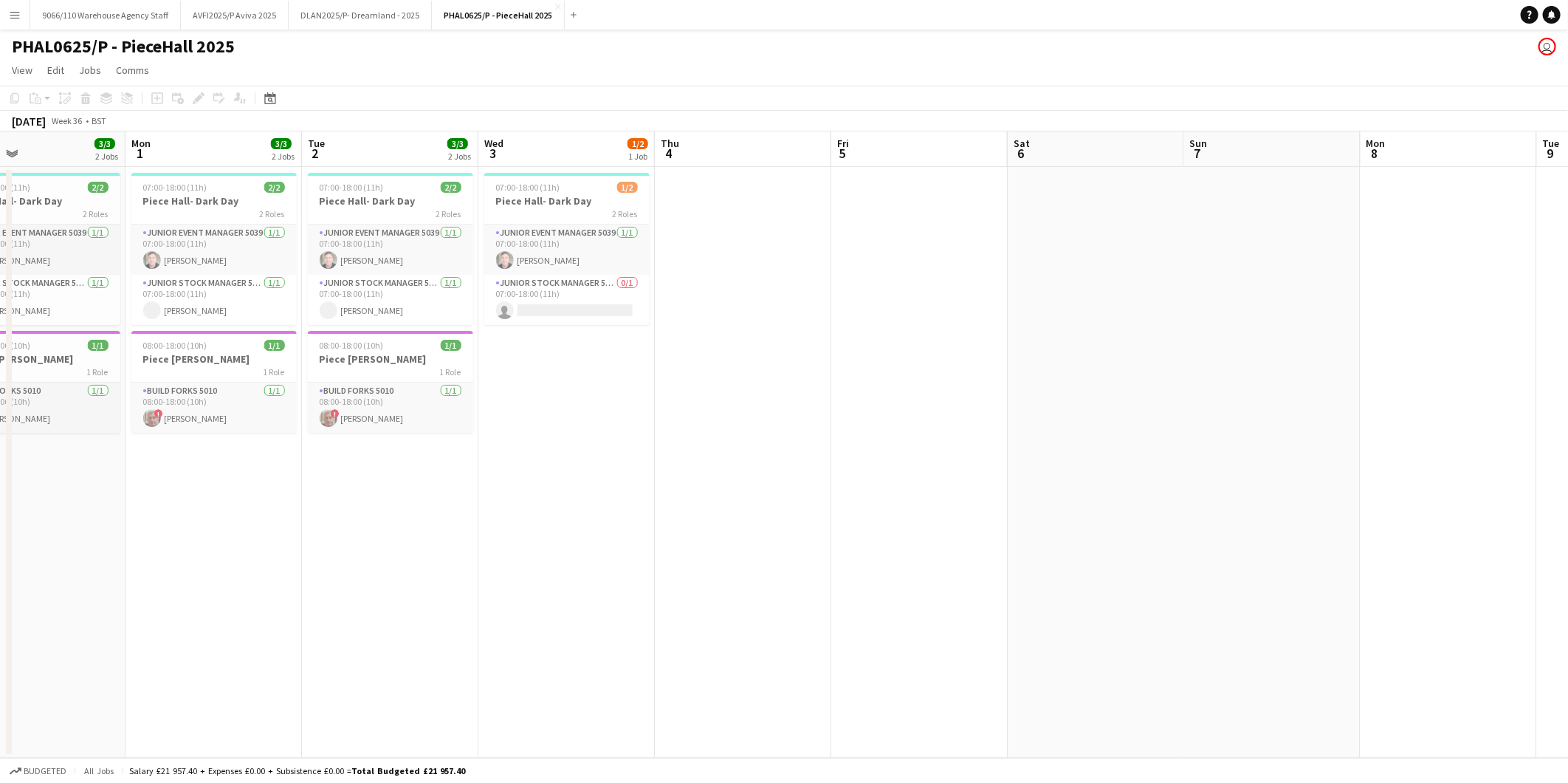
drag, startPoint x: 445, startPoint y: 624, endPoint x: 880, endPoint y: 654, distance: 436.0
click at [880, 654] on app-calendar-viewport "Thu 28 Fri 29 1/1 1 Job Sat 30 Sun 31 3/3 2 Jobs Mon 1 3/3 2 Jobs Tue 2 3/3 2 J…" at bounding box center [784, 445] width 1568 height 626
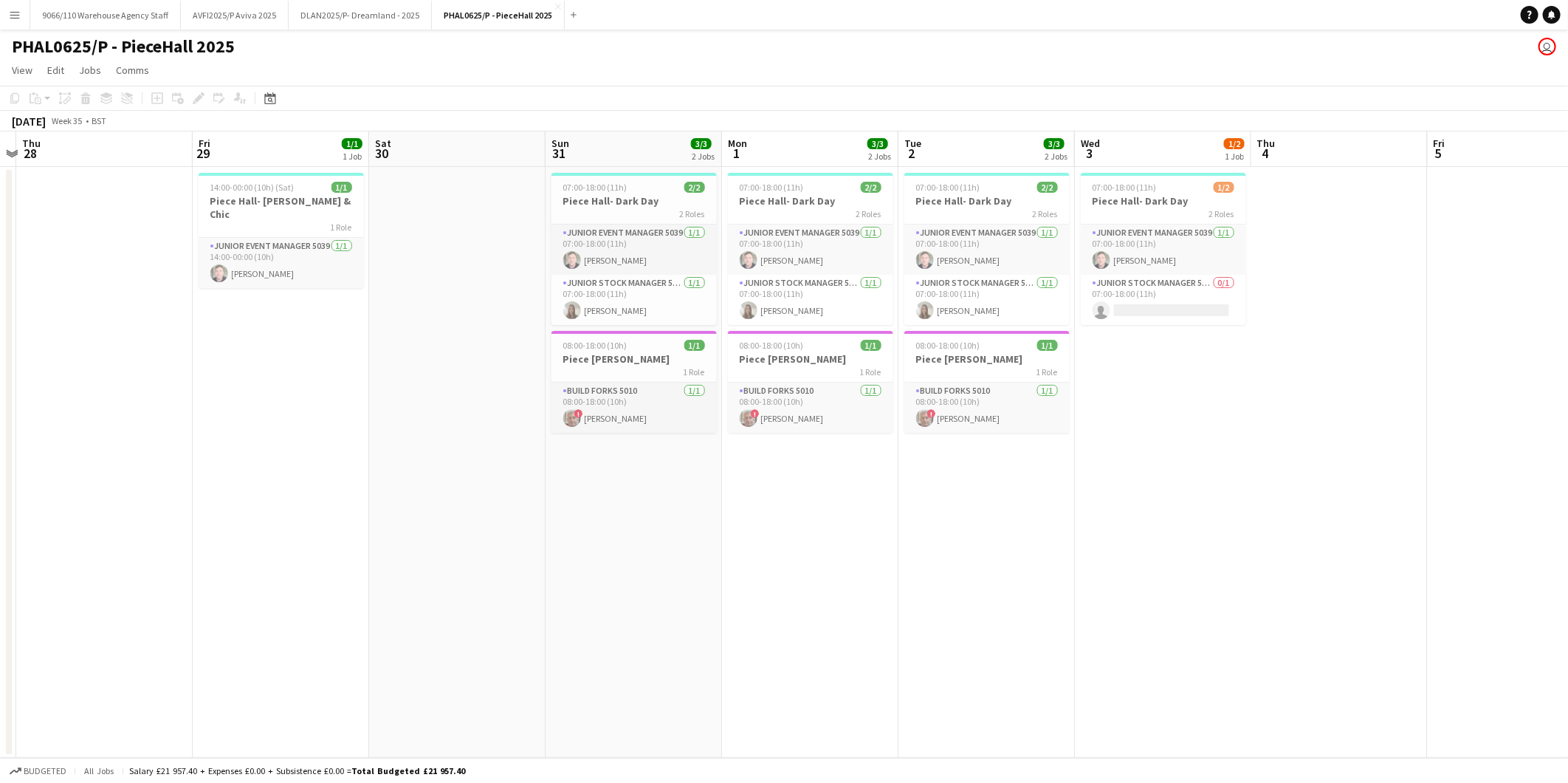
scroll to position [0, 515]
drag, startPoint x: 1278, startPoint y: 601, endPoint x: 903, endPoint y: 601, distance: 375.0
click at [903, 601] on app-calendar-viewport "Mon 25 Tue 26 Wed 27 Thu 28 Fri 29 1/1 1 Job Sat 30 Sun 31 3/3 2 Jobs Mon 1 3/3…" at bounding box center [784, 445] width 1568 height 626
click at [363, 453] on app-date-cell "14:00-00:00 (10h) (Sat) 1/1 Piece Hall- [PERSON_NAME] & Chic 1 Role Junior Even…" at bounding box center [279, 463] width 177 height 591
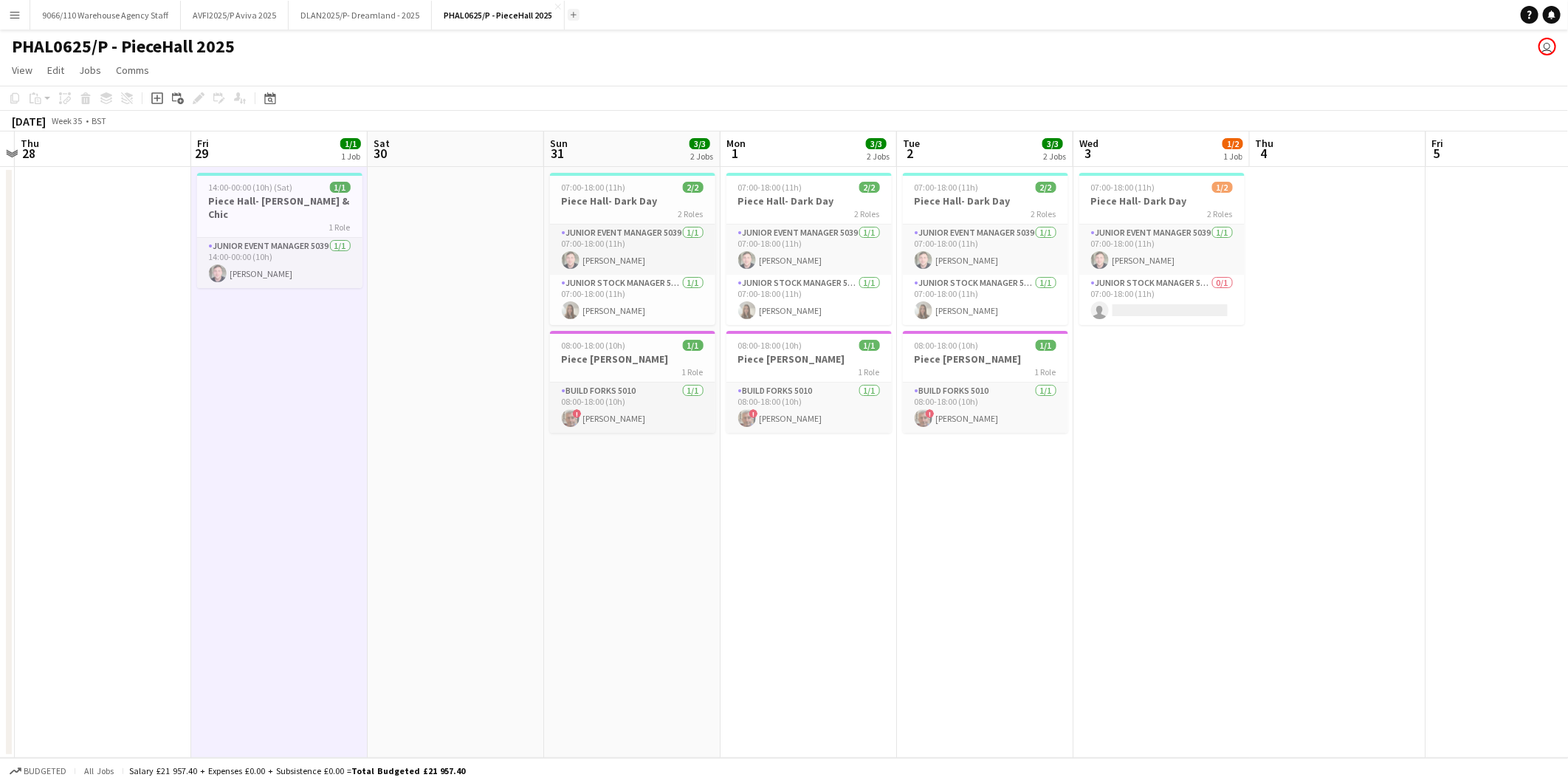
click at [571, 12] on app-icon "Add" at bounding box center [573, 15] width 6 height 6
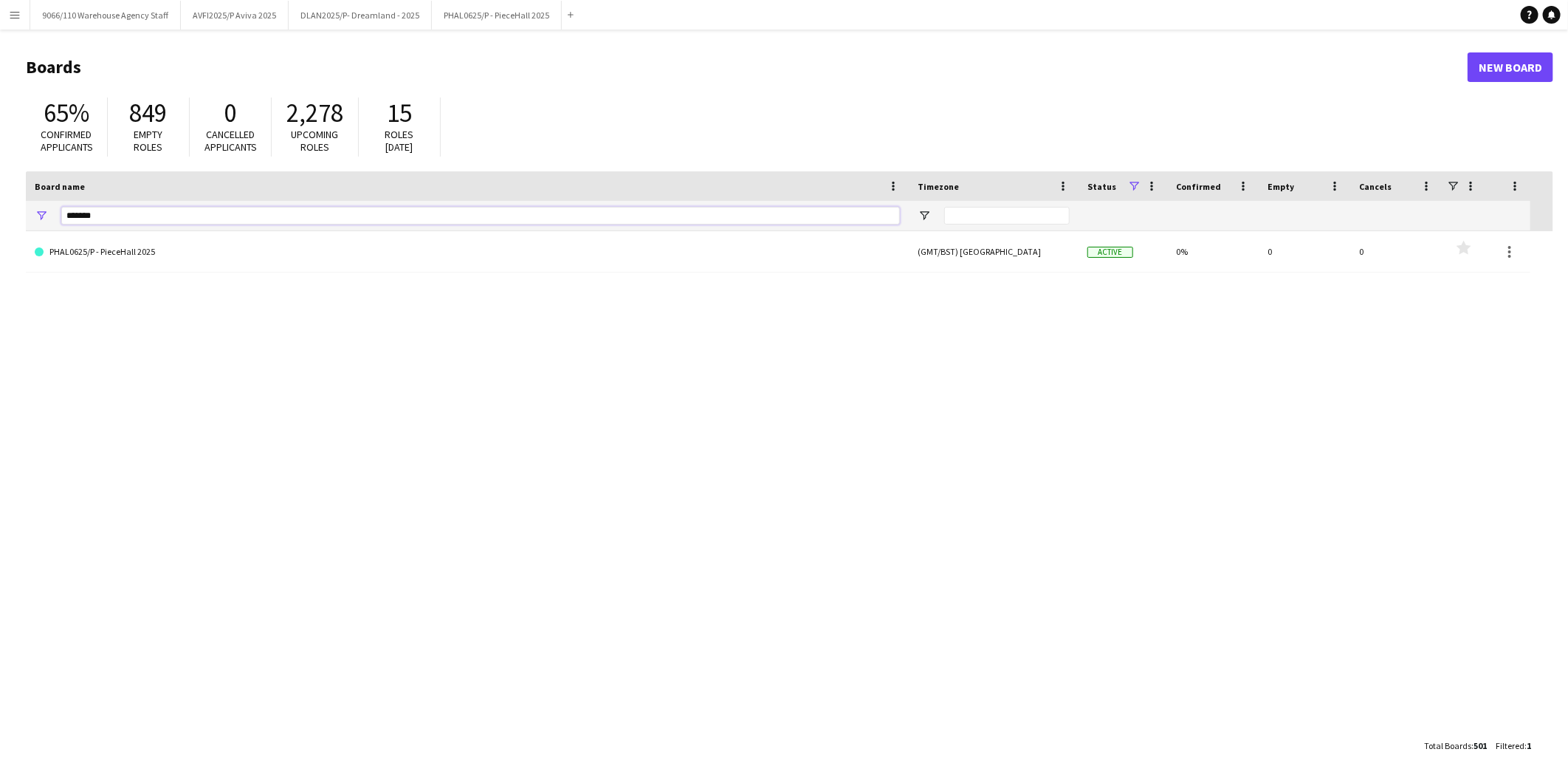
drag, startPoint x: 56, startPoint y: 212, endPoint x: 34, endPoint y: 207, distance: 22.6
click at [34, 207] on div "*******" at bounding box center [467, 216] width 883 height 30
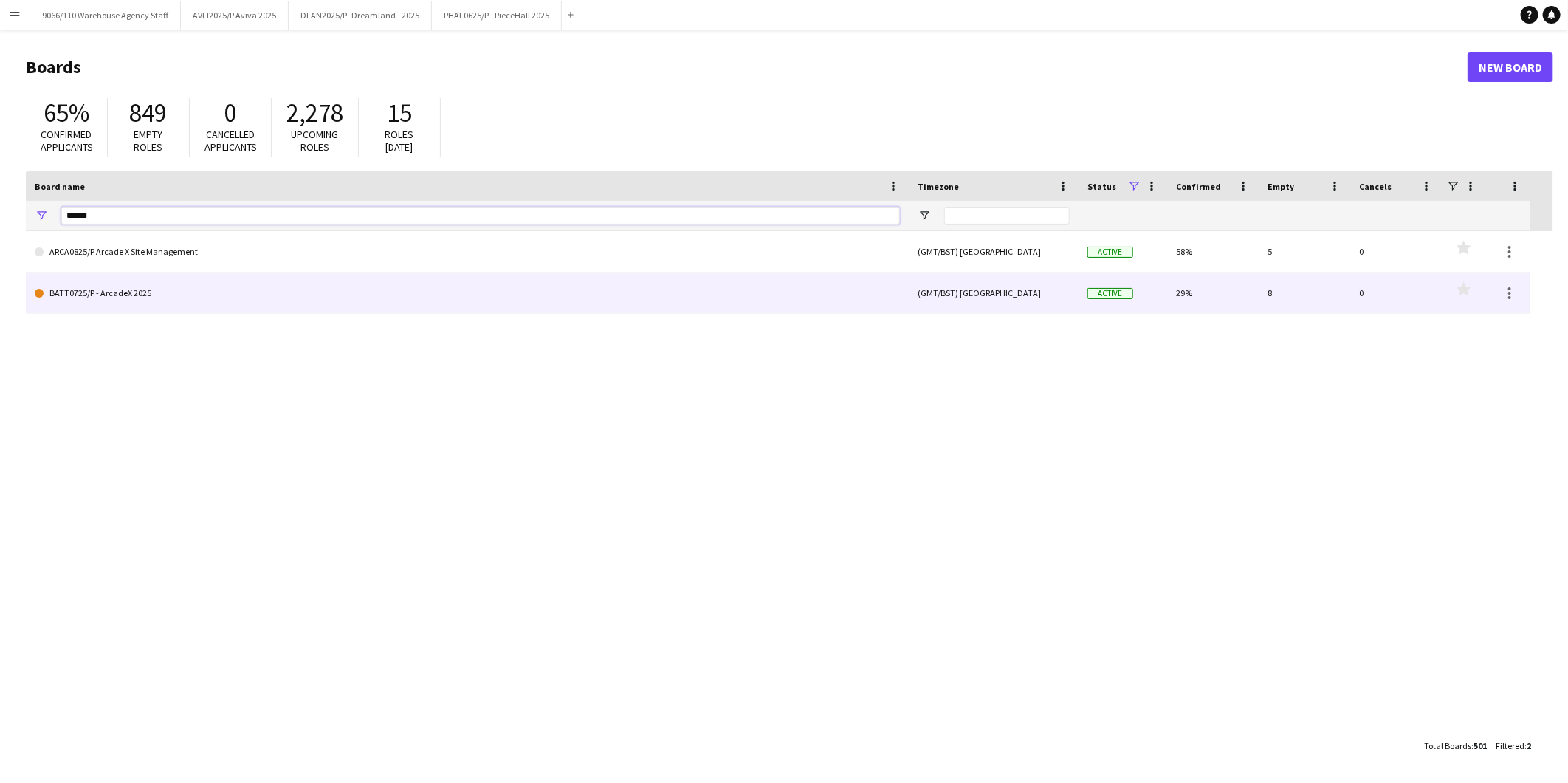
type input "******"
click at [324, 293] on link "BATT0725/P - ArcadeX 2025" at bounding box center [467, 293] width 865 height 41
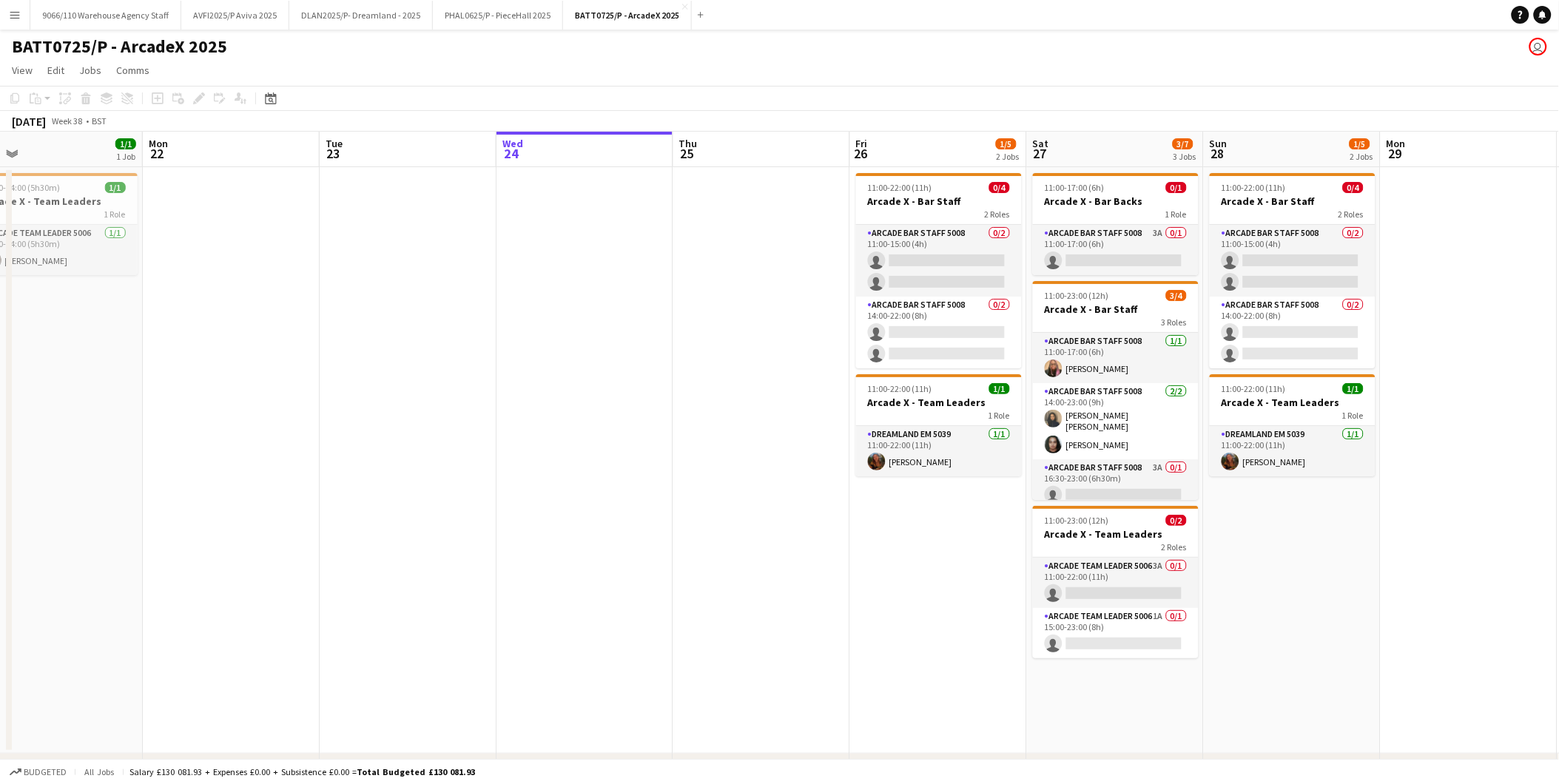
scroll to position [0, 353]
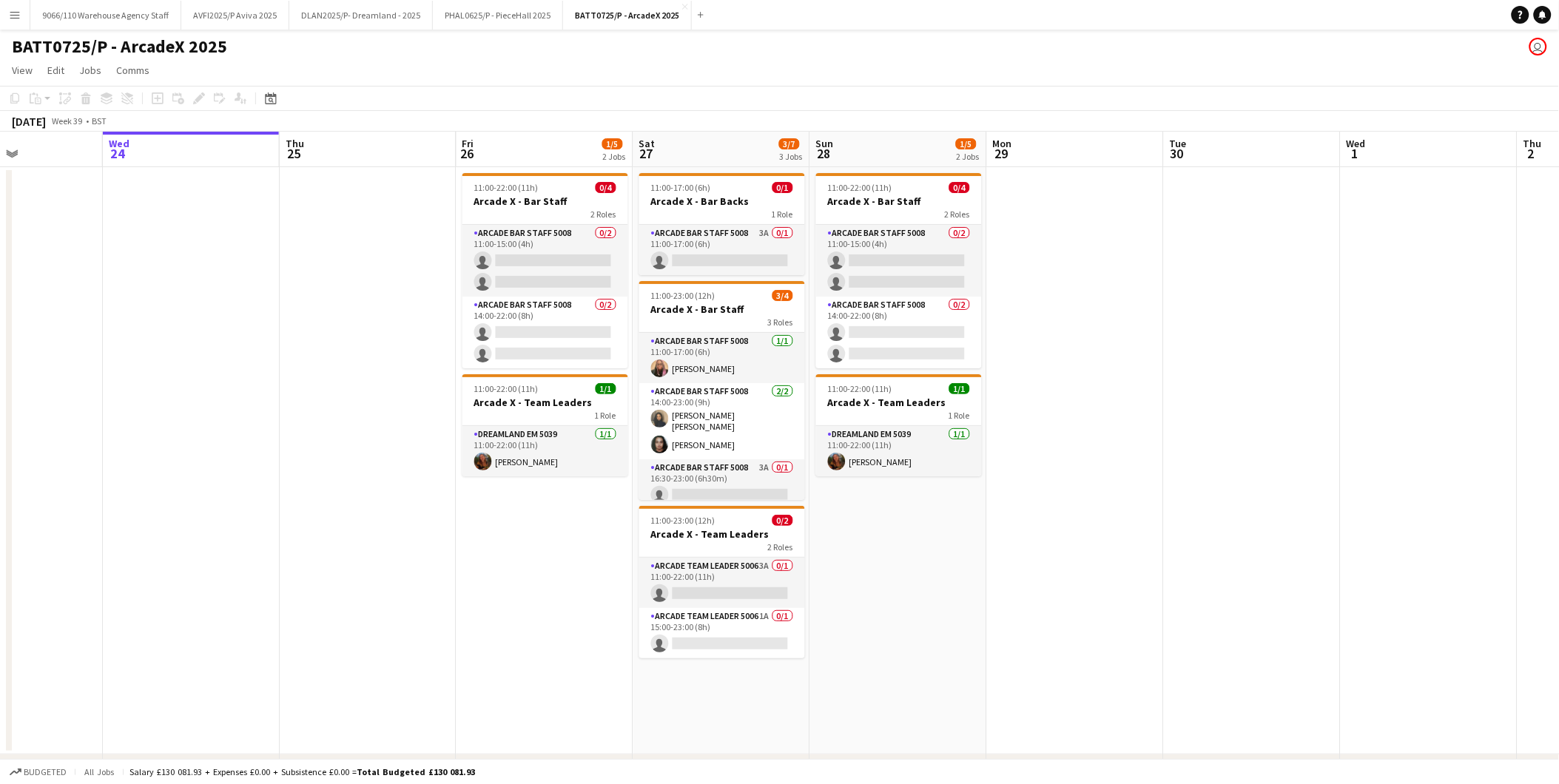
drag, startPoint x: 403, startPoint y: 636, endPoint x: 381, endPoint y: 634, distance: 22.1
click at [330, 636] on app-calendar-viewport "Sat 20 7/8 3 Jobs Sun 21 1/1 1 Job Mon 22 Tue 23 Wed 24 Thu 25 Fri 26 1/5 2 Job…" at bounding box center [780, 477] width 1559 height 691
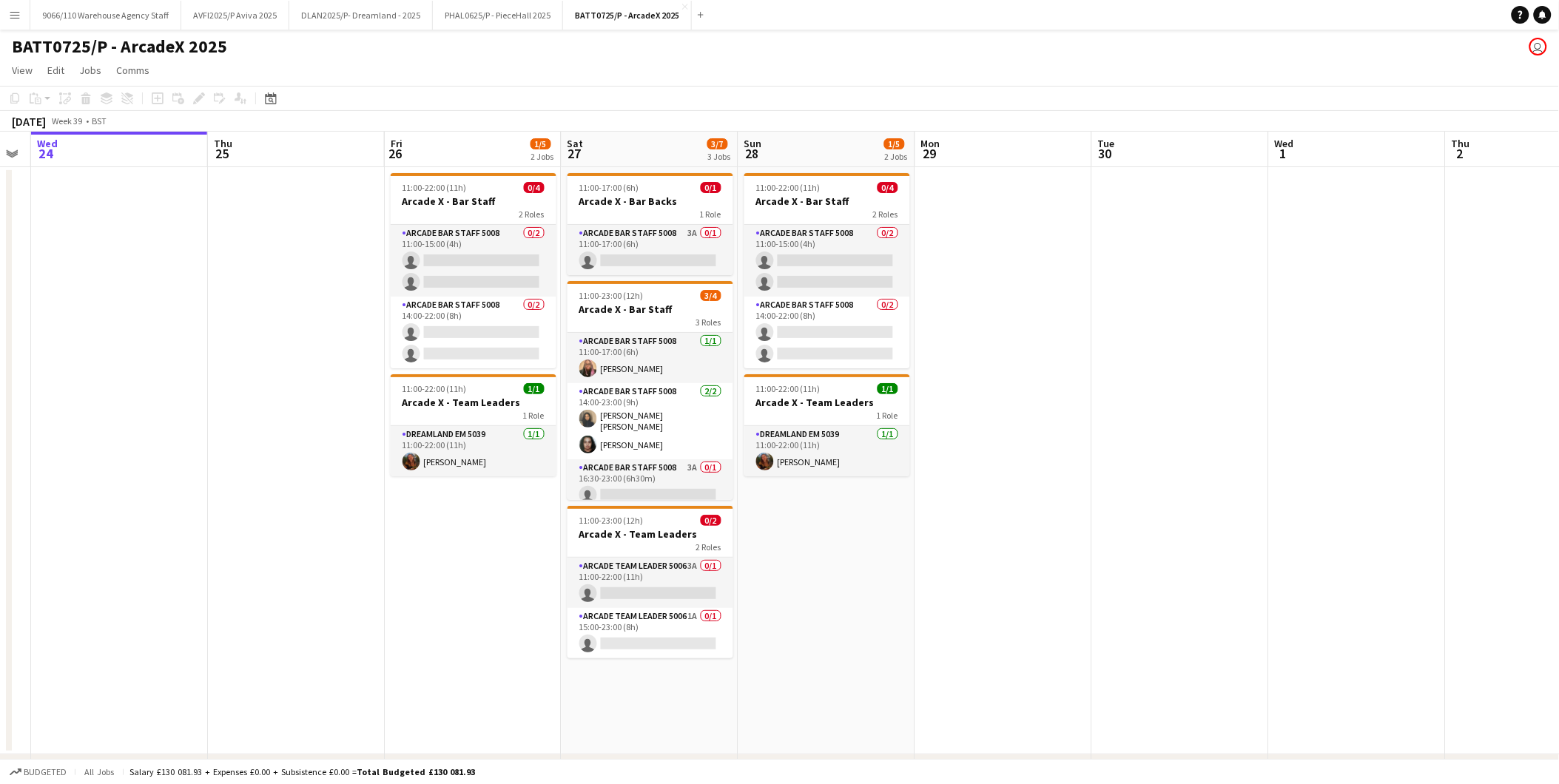
drag, startPoint x: 1130, startPoint y: 620, endPoint x: 753, endPoint y: 631, distance: 377.2
click at [440, 634] on app-calendar-viewport "Sun 21 1/1 1 Job Mon 22 Tue 23 Wed 24 Thu 25 Fri 26 1/5 2 Jobs Sat 27 3/7 3 Job…" at bounding box center [780, 477] width 1559 height 691
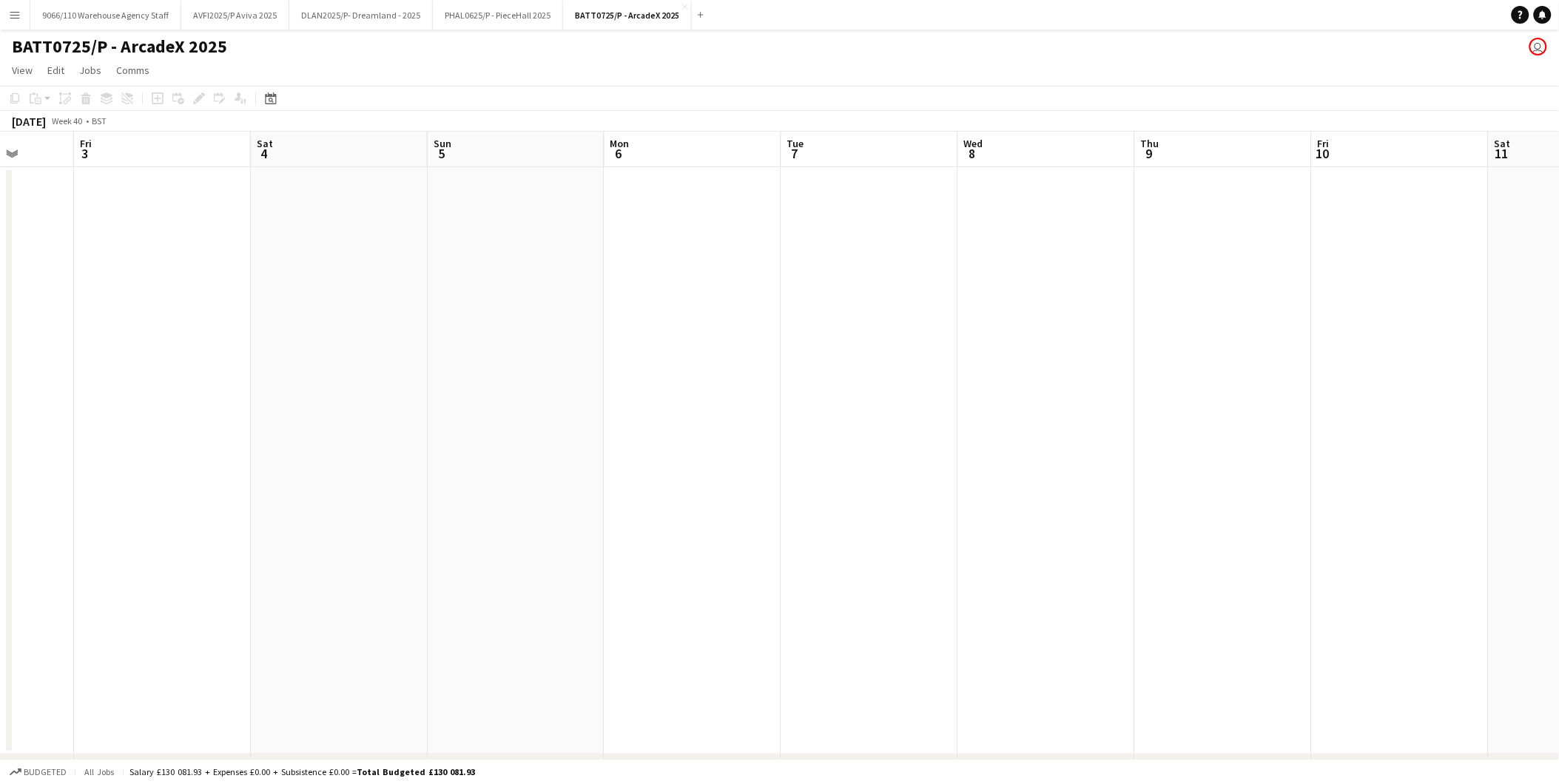
drag, startPoint x: 1134, startPoint y: 630, endPoint x: -4, endPoint y: 697, distance: 1140.0
click at [0, 697] on html "Menu Boards Boards Boards All jobs Status Workforce Workforce My Workforce Recr…" at bounding box center [780, 424] width 1559 height 848
drag, startPoint x: 442, startPoint y: 714, endPoint x: 48, endPoint y: 714, distance: 394.0
click at [65, 714] on app-calendar-viewport "Thu 2 Fri 3 Sat 4 Sun 5 Mon 6 Tue 7 Wed 8 Thu 9 Fri 10 Sat 11 Sun 12 Mon 13 Tue…" at bounding box center [780, 477] width 1559 height 691
drag, startPoint x: 12, startPoint y: 705, endPoint x: 1393, endPoint y: 612, distance: 1384.1
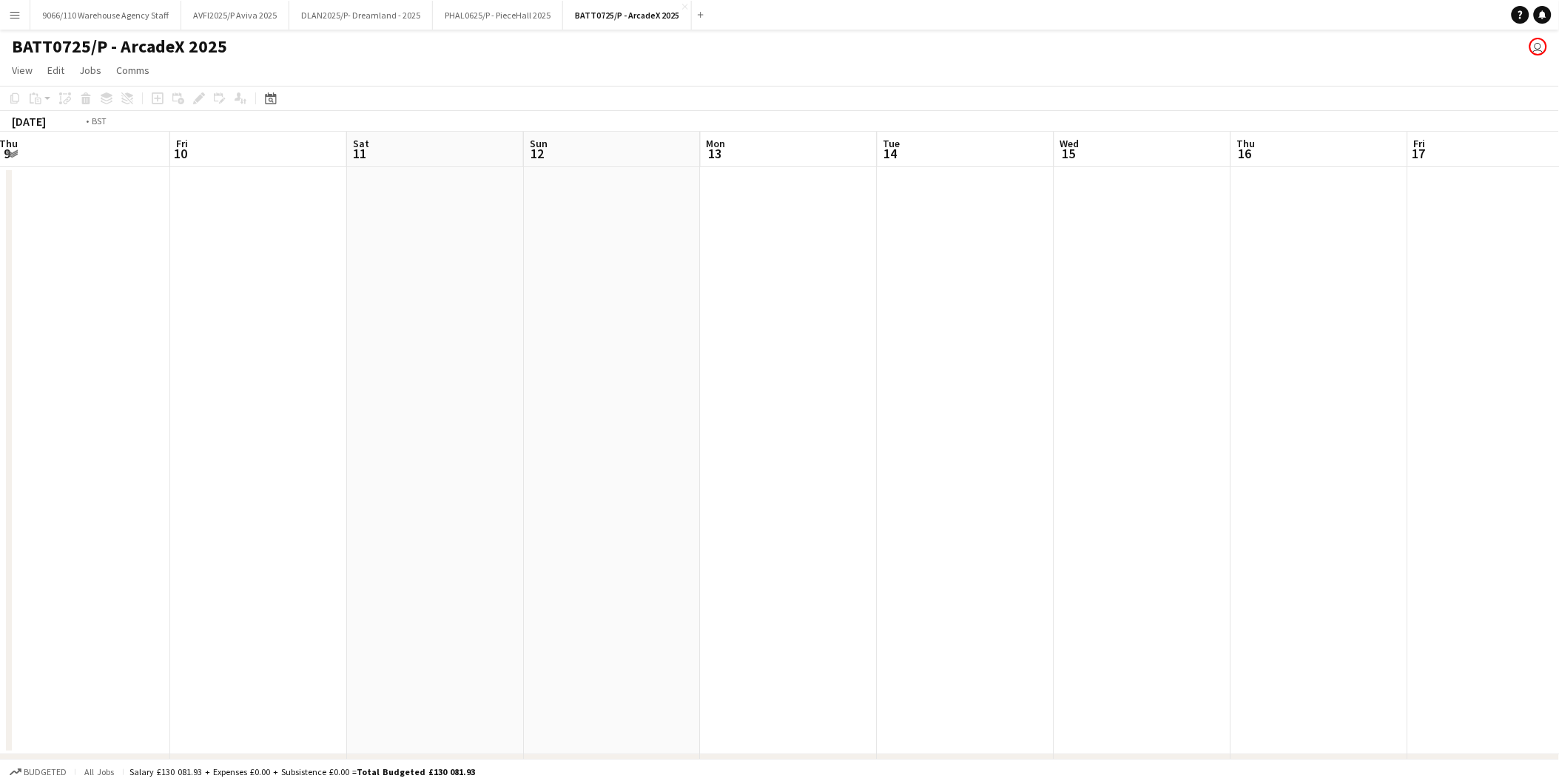
click at [1393, 612] on app-calendar-viewport "Tue 7 Wed 8 Thu 9 Fri 10 Sat 11 Sun 12 Mon 13 Tue 14 Wed 15 Thu 16 Fri 17 Sat 1…" at bounding box center [780, 477] width 1559 height 691
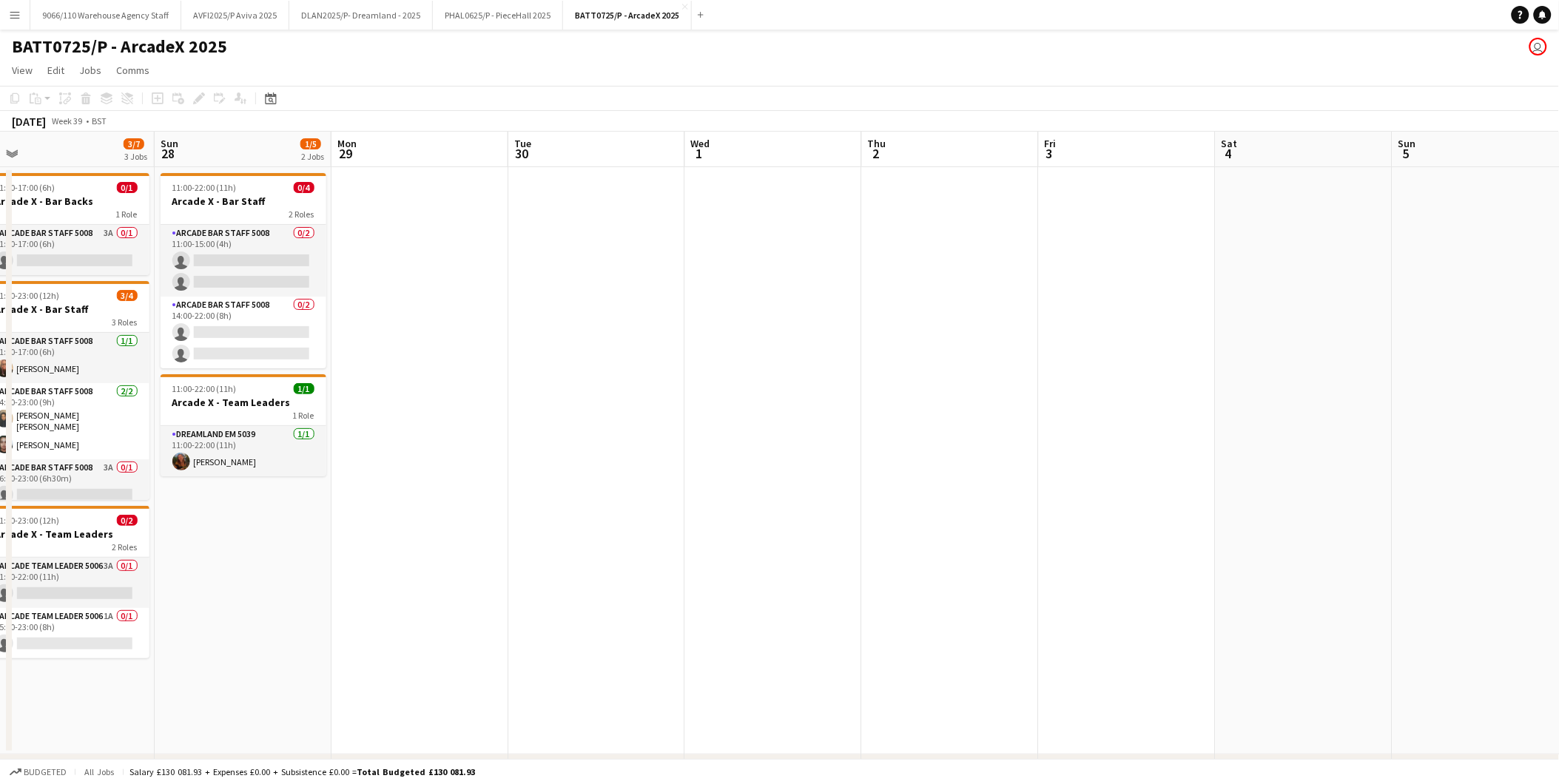
drag, startPoint x: 1204, startPoint y: 600, endPoint x: 926, endPoint y: 610, distance: 278.2
click at [1330, 600] on app-calendar-viewport "Thu 25 Fri 26 1/5 2 Jobs Sat 27 3/7 3 Jobs Sun 28 1/5 2 Jobs Mon 29 Tue 30 Wed …" at bounding box center [780, 477] width 1559 height 691
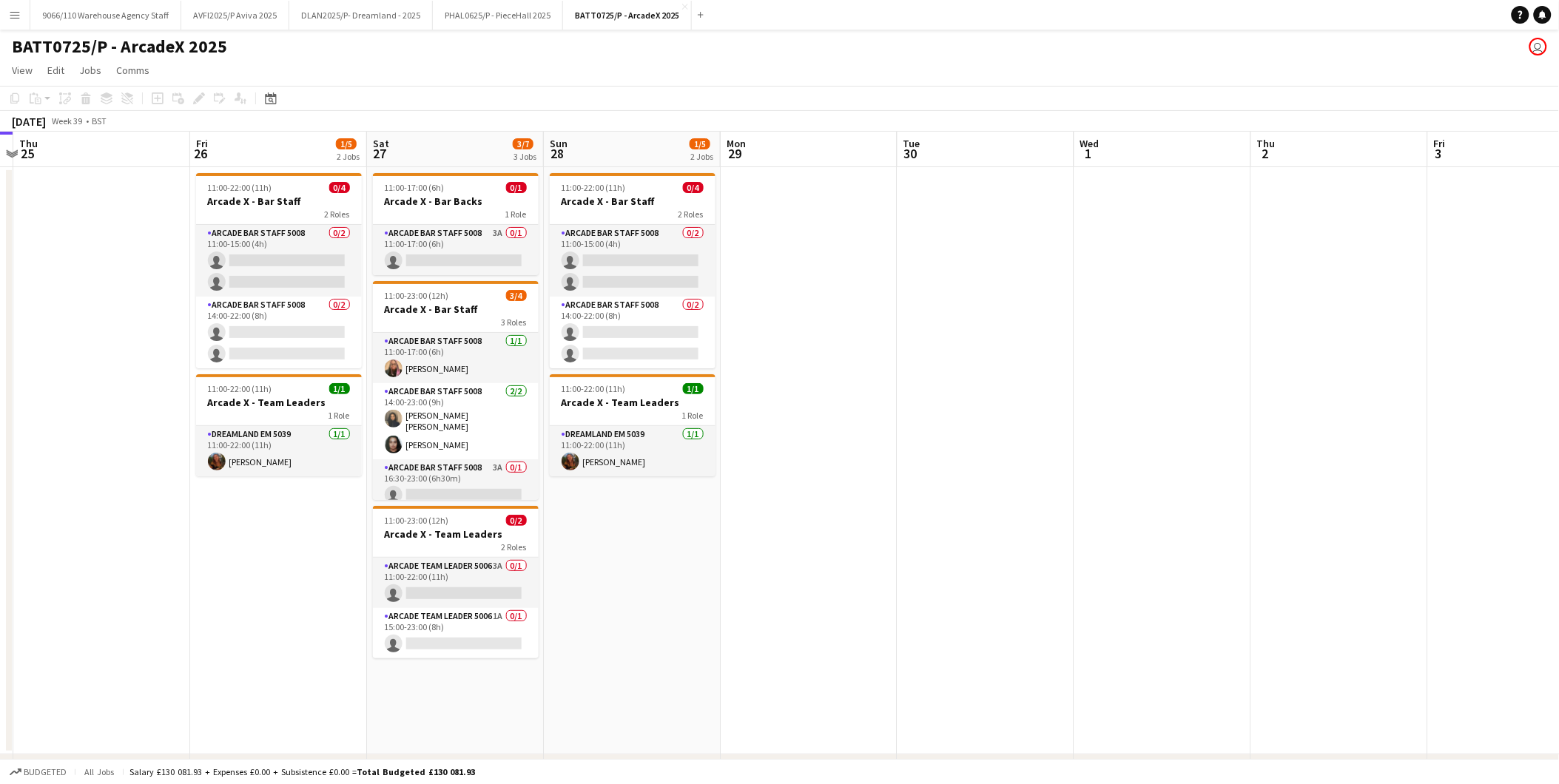
drag, startPoint x: 1007, startPoint y: 603, endPoint x: 1855, endPoint y: 596, distance: 848.0
click at [1559, 596] on html "Menu Boards Boards Boards All jobs Status Workforce Workforce My Workforce Recr…" at bounding box center [780, 424] width 1559 height 848
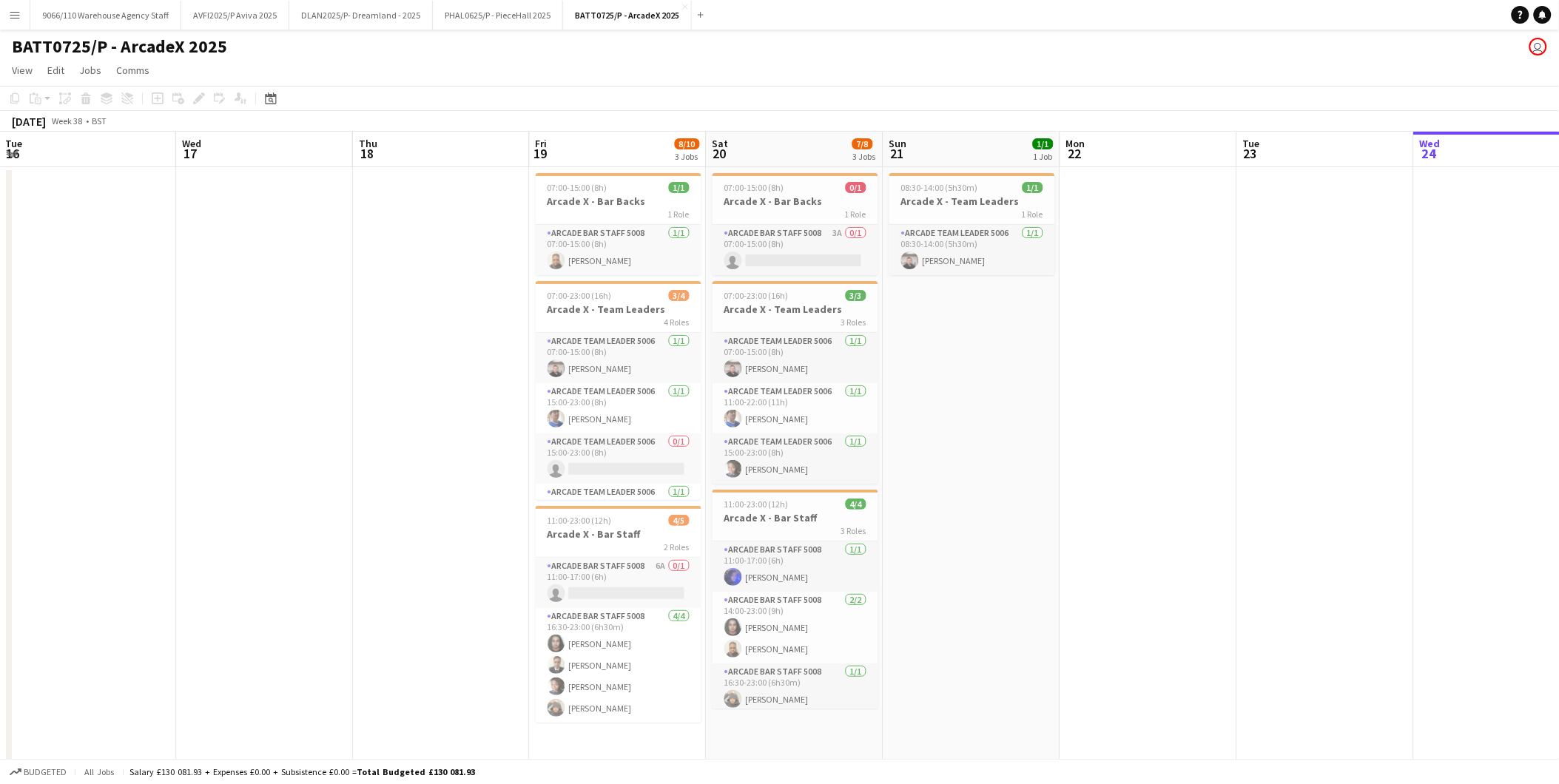
drag, startPoint x: 336, startPoint y: 580, endPoint x: 1381, endPoint y: 580, distance: 1045.0
click at [1381, 578] on app-calendar-viewport "Sat 13 7/11 3 Jobs Sun 14 5/12 3 Jobs Mon 15 Tue 16 Wed 17 Thu 18 Fri 19 8/10 3…" at bounding box center [780, 487] width 1559 height 711
click at [999, 375] on app-date-cell "08:30-14:00 (5h30m) 1/1 Arcade X - Team Leaders 1 Role Arcade Team Leader 5006 …" at bounding box center [970, 471] width 177 height 608
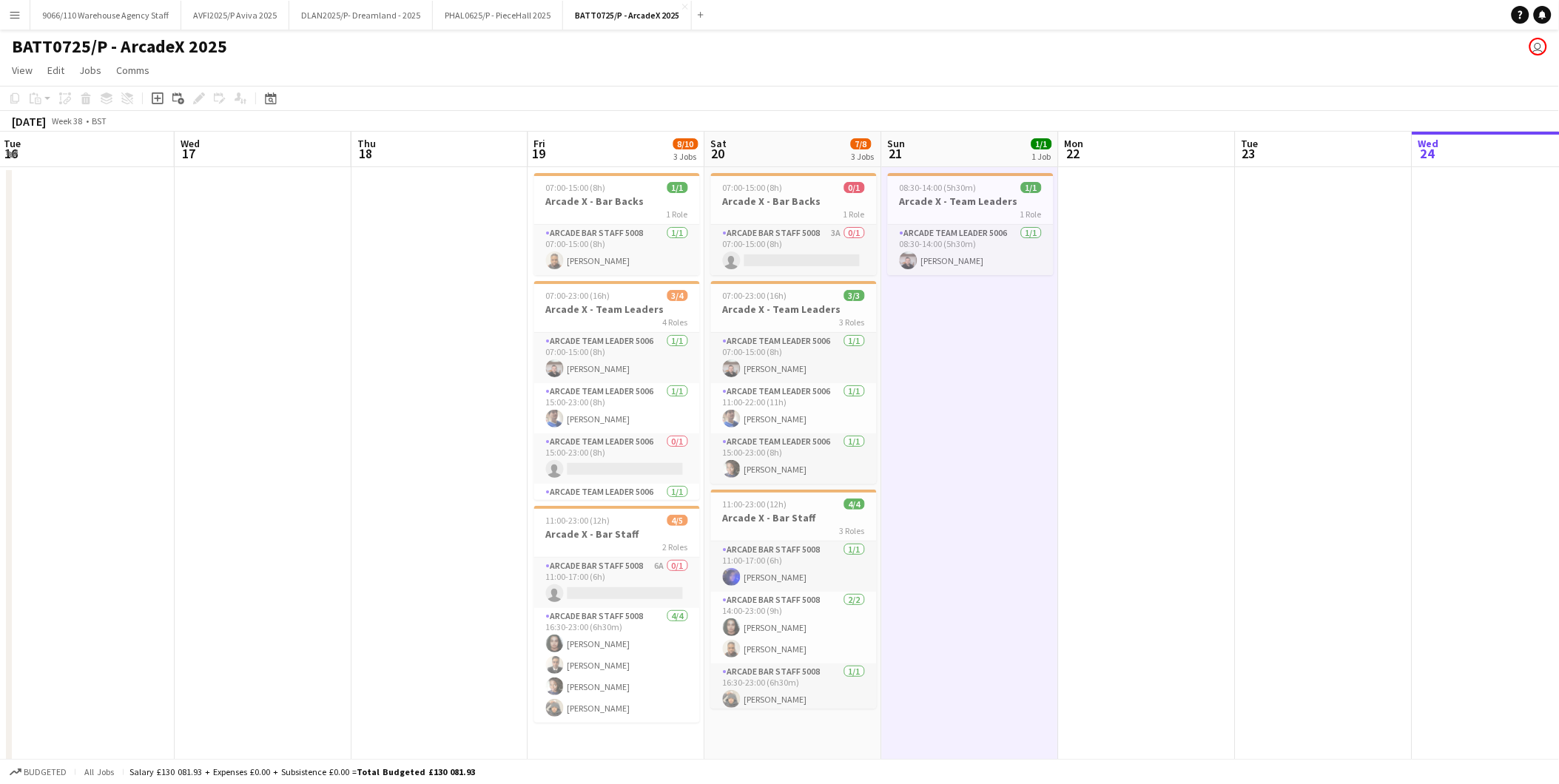
click at [268, 369] on app-date-cell at bounding box center [263, 471] width 177 height 608
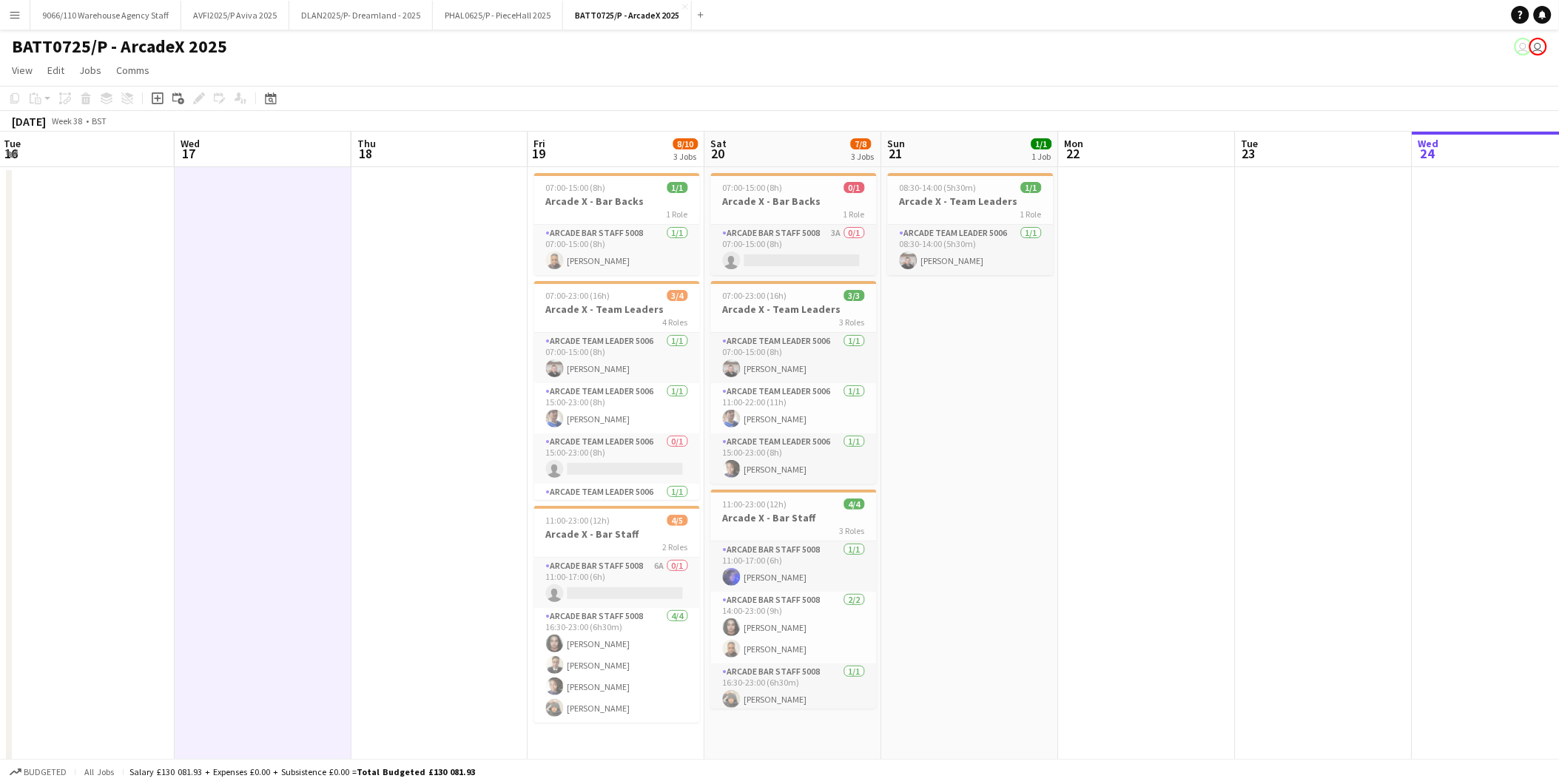
click at [0, 19] on html "Menu Boards Boards Boards All jobs Status Workforce Workforce My Workforce Recr…" at bounding box center [780, 434] width 1559 height 868
click at [22, 19] on button "Menu" at bounding box center [15, 15] width 30 height 30
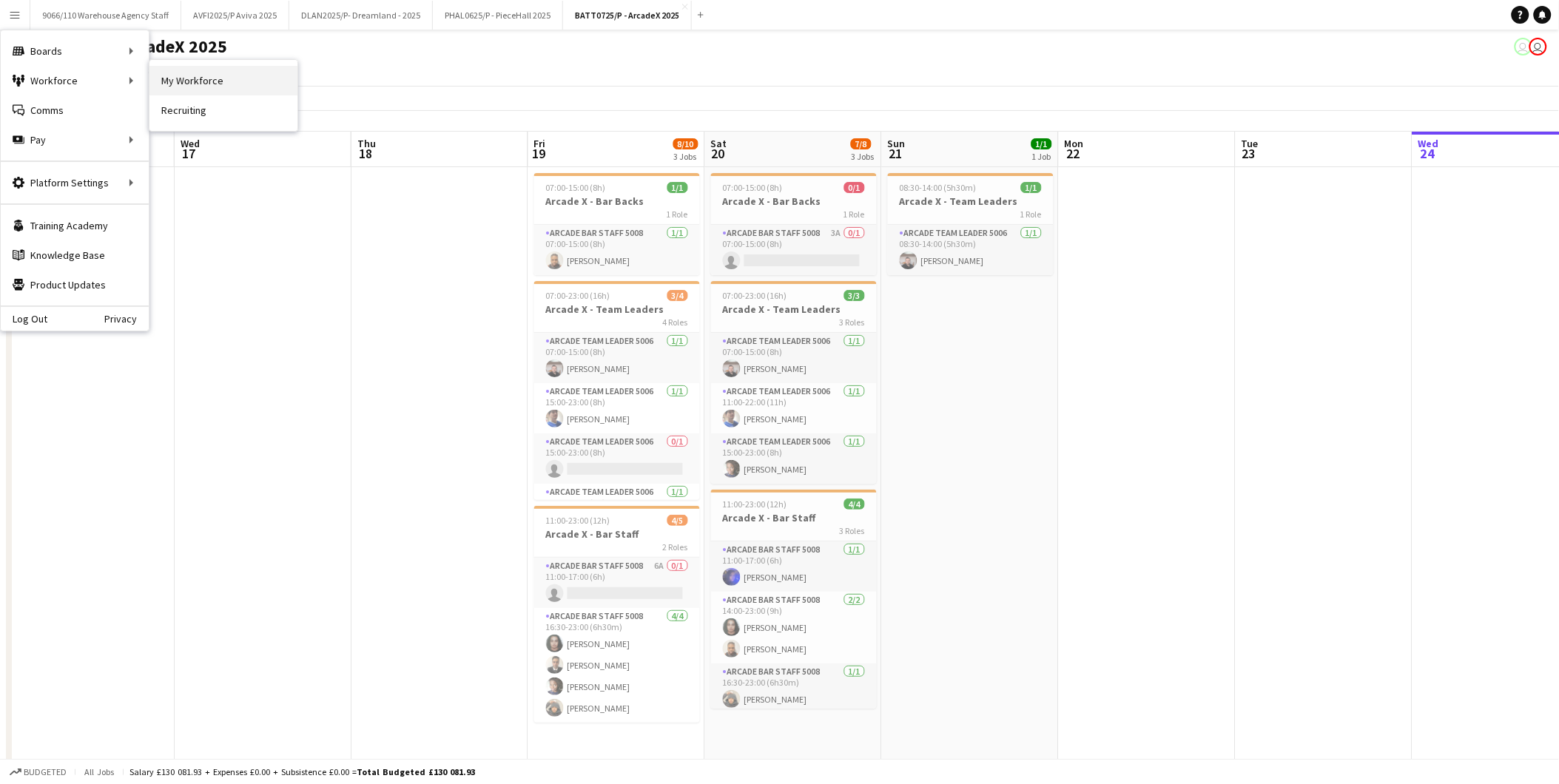
click at [208, 78] on link "My Workforce" at bounding box center [223, 80] width 148 height 30
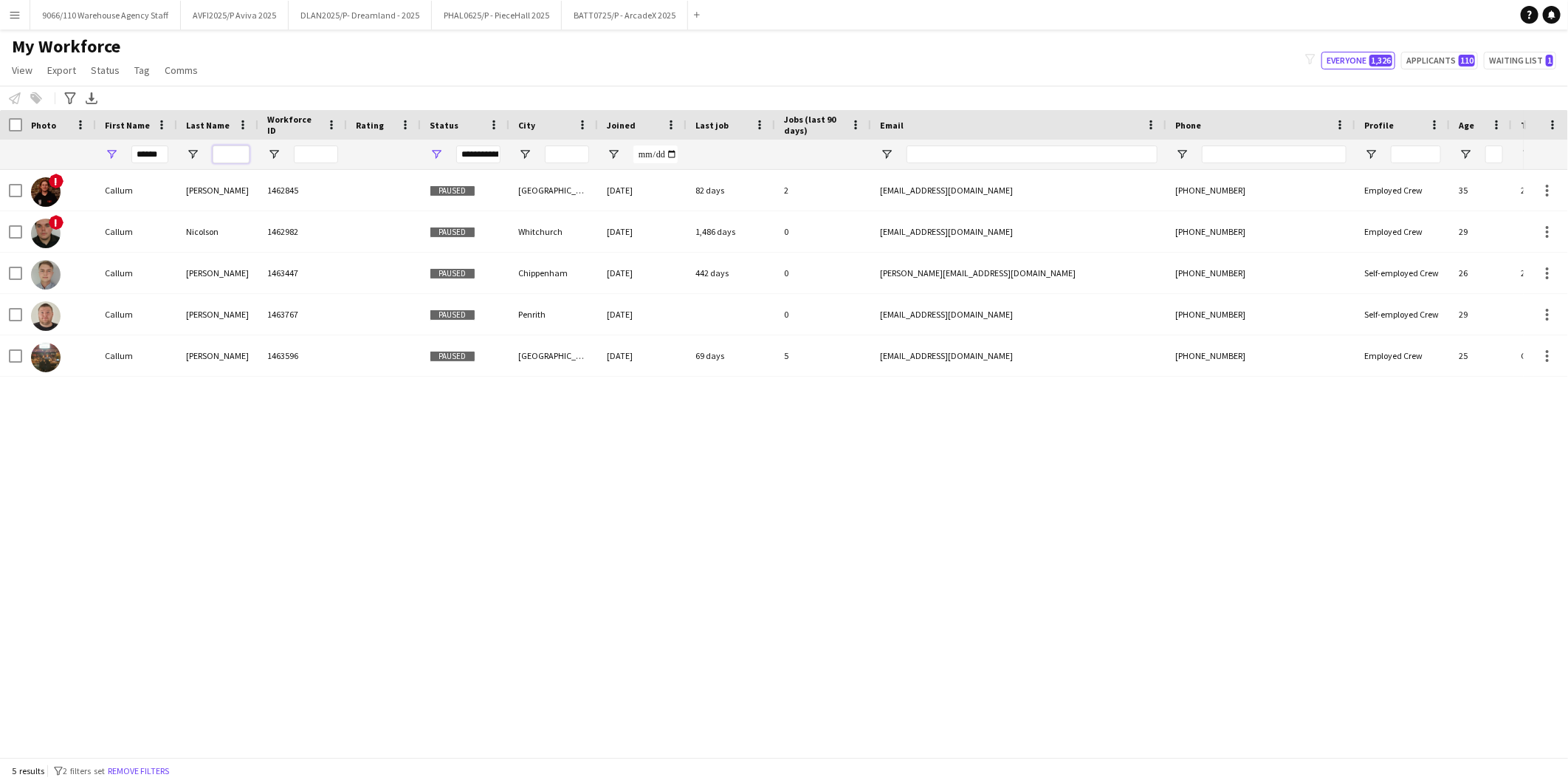
click at [230, 158] on input "Last Name Filter Input" at bounding box center [232, 154] width 37 height 18
